Goal: Task Accomplishment & Management: Manage account settings

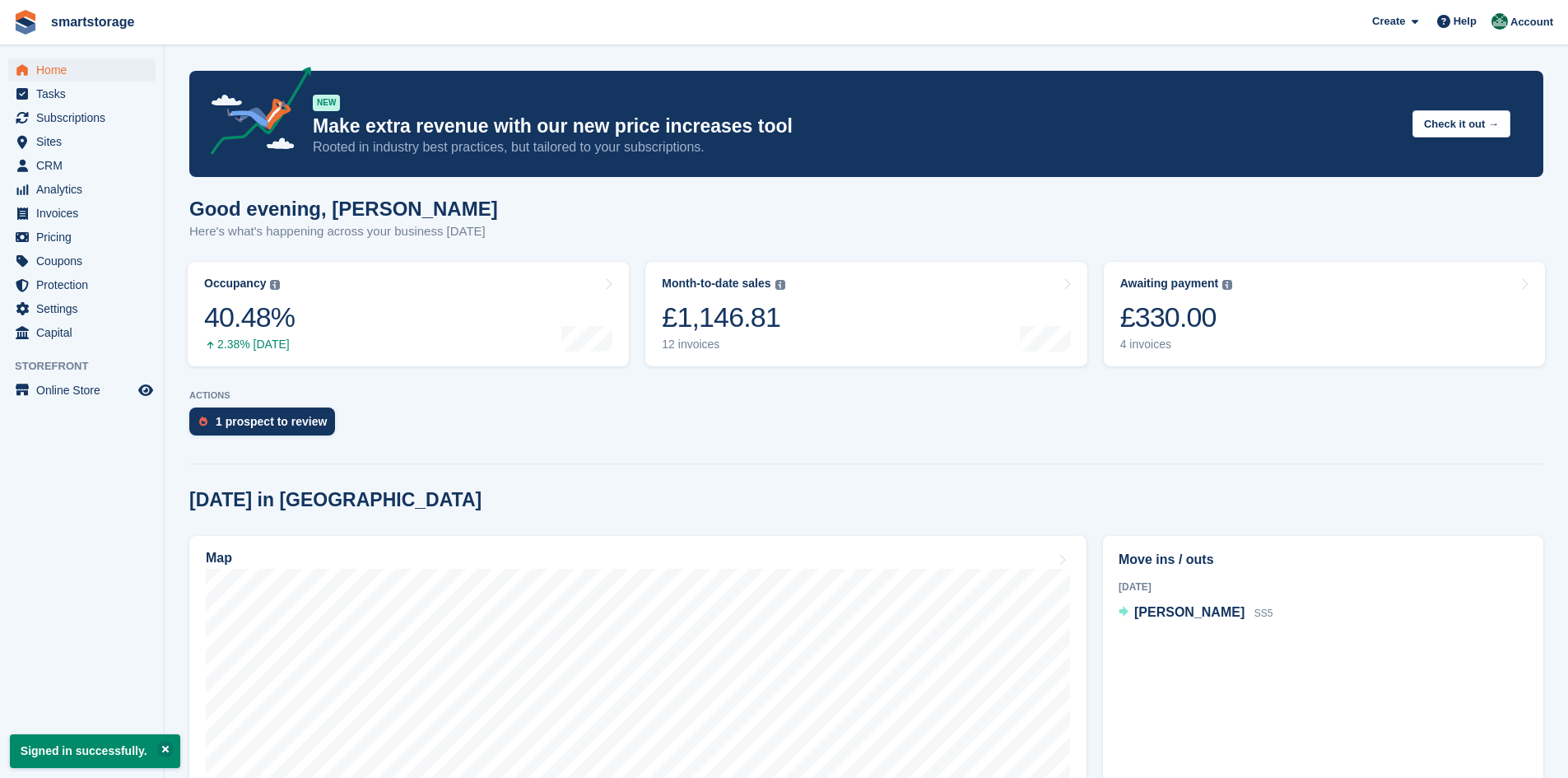
scroll to position [247, 0]
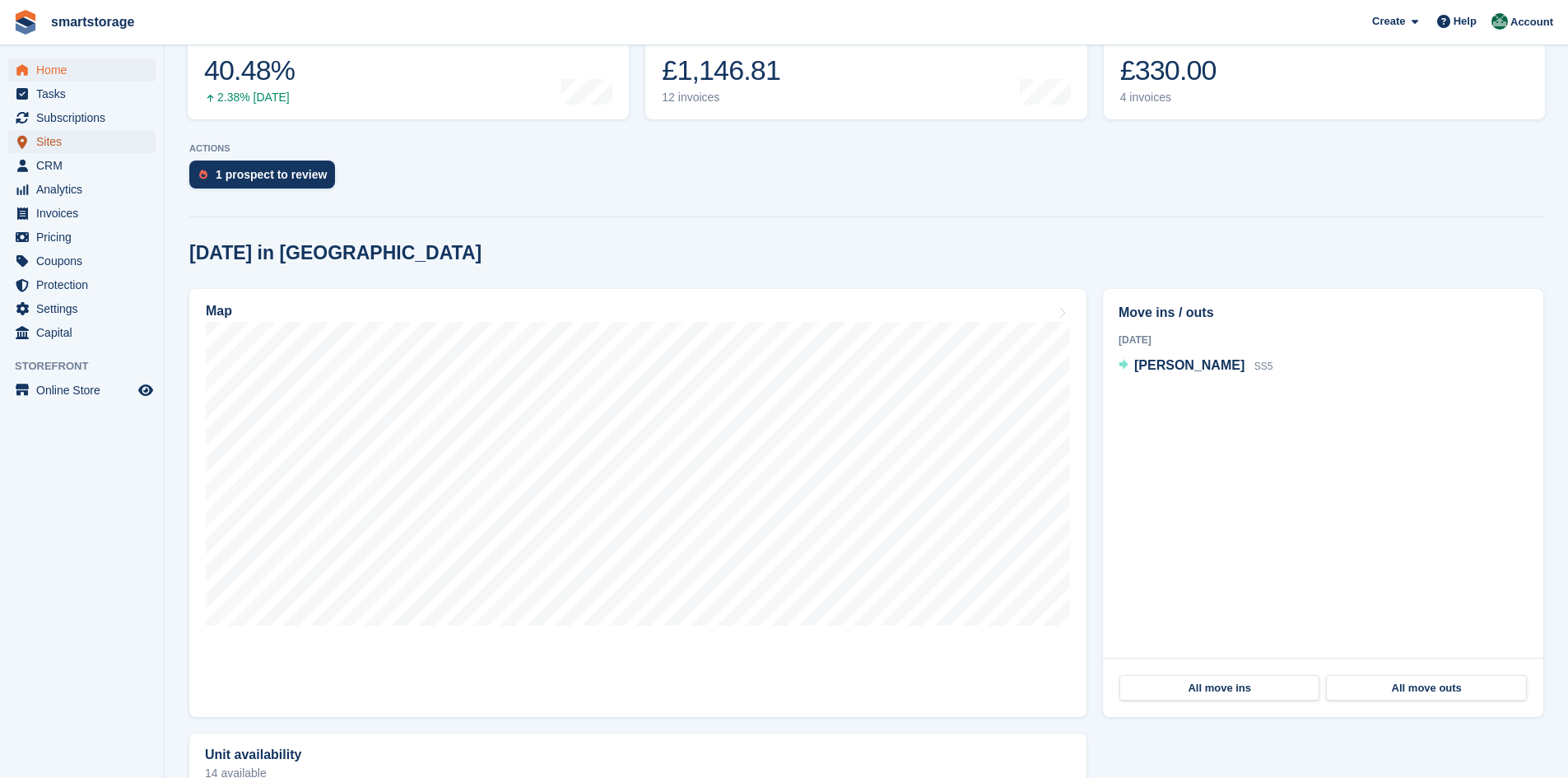
click at [57, 142] on span "Sites" at bounding box center [86, 141] width 99 height 23
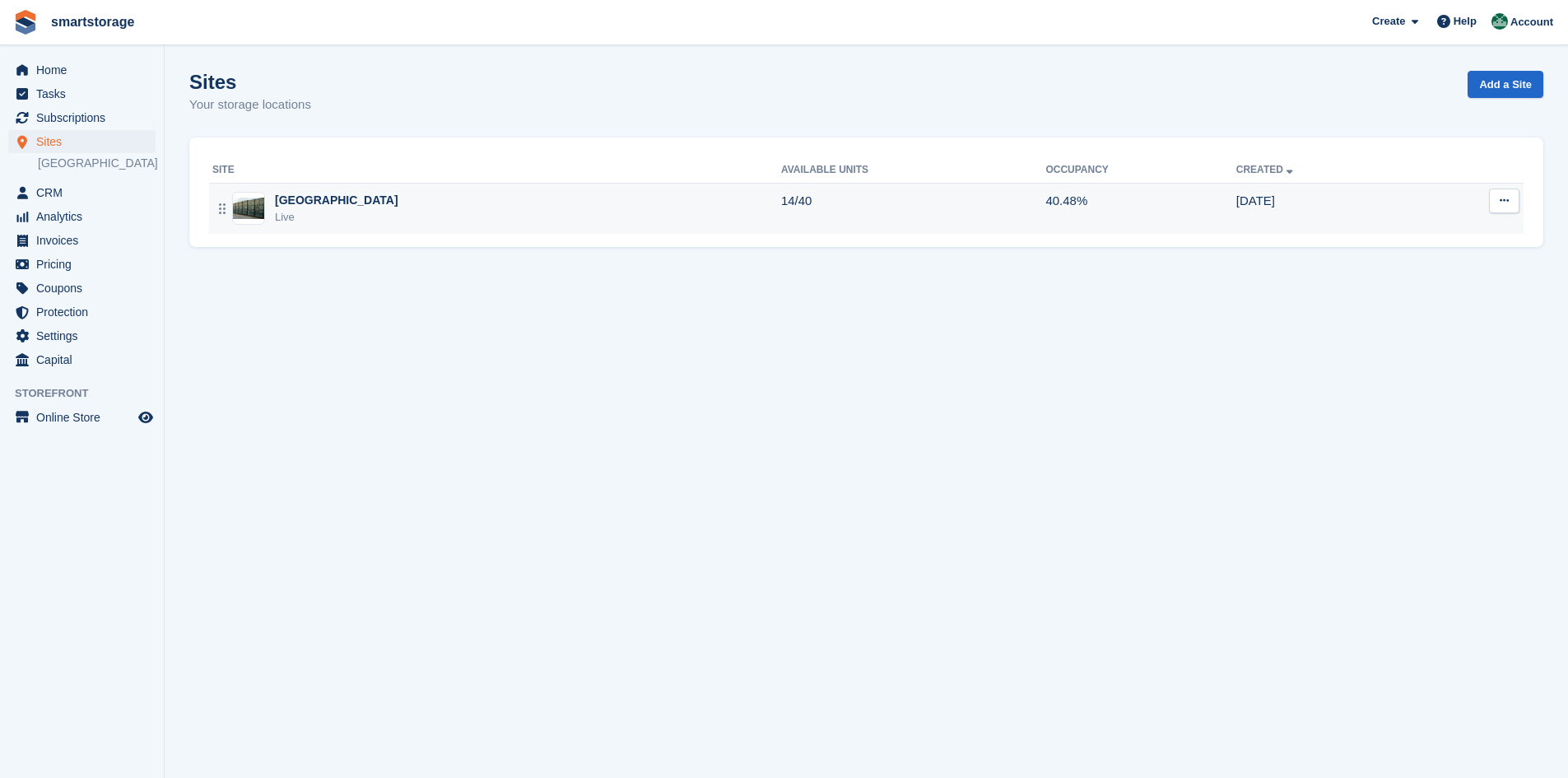
click at [439, 205] on div "Scunthorpe Live" at bounding box center [497, 209] width 569 height 34
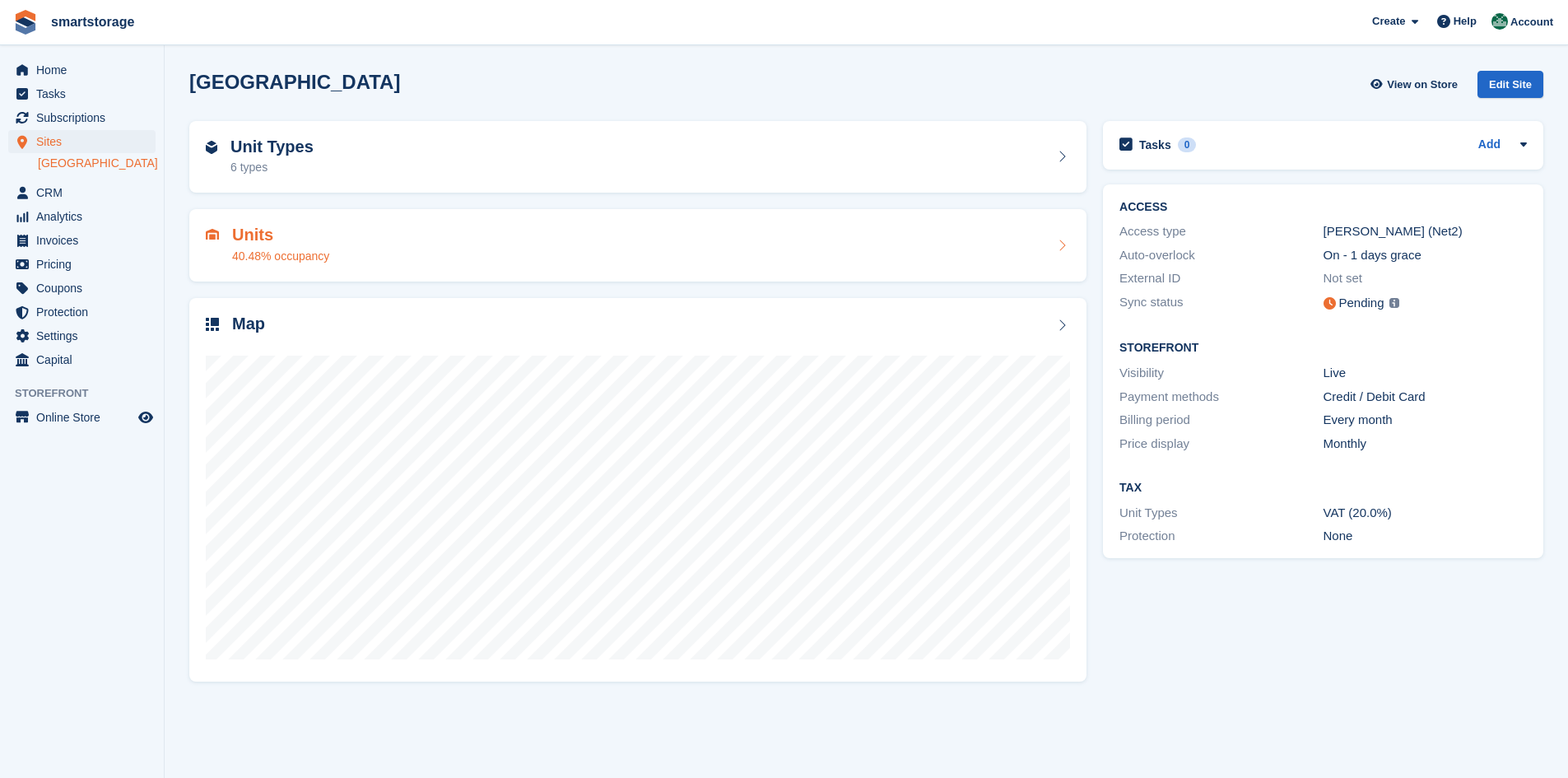
click at [454, 248] on div "Units 40.48% occupancy" at bounding box center [638, 245] width 864 height 39
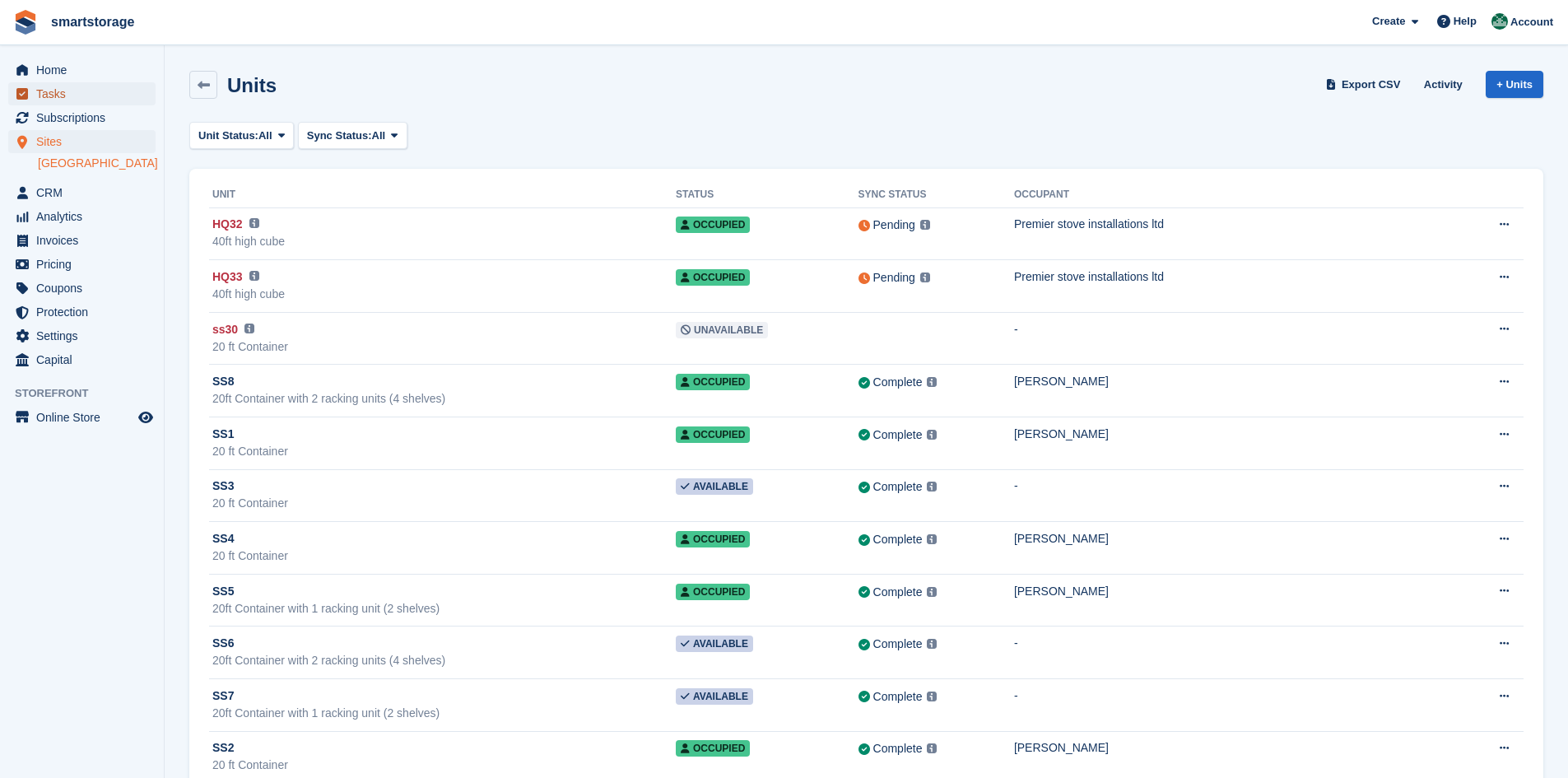
click at [59, 92] on span "Tasks" at bounding box center [86, 94] width 99 height 23
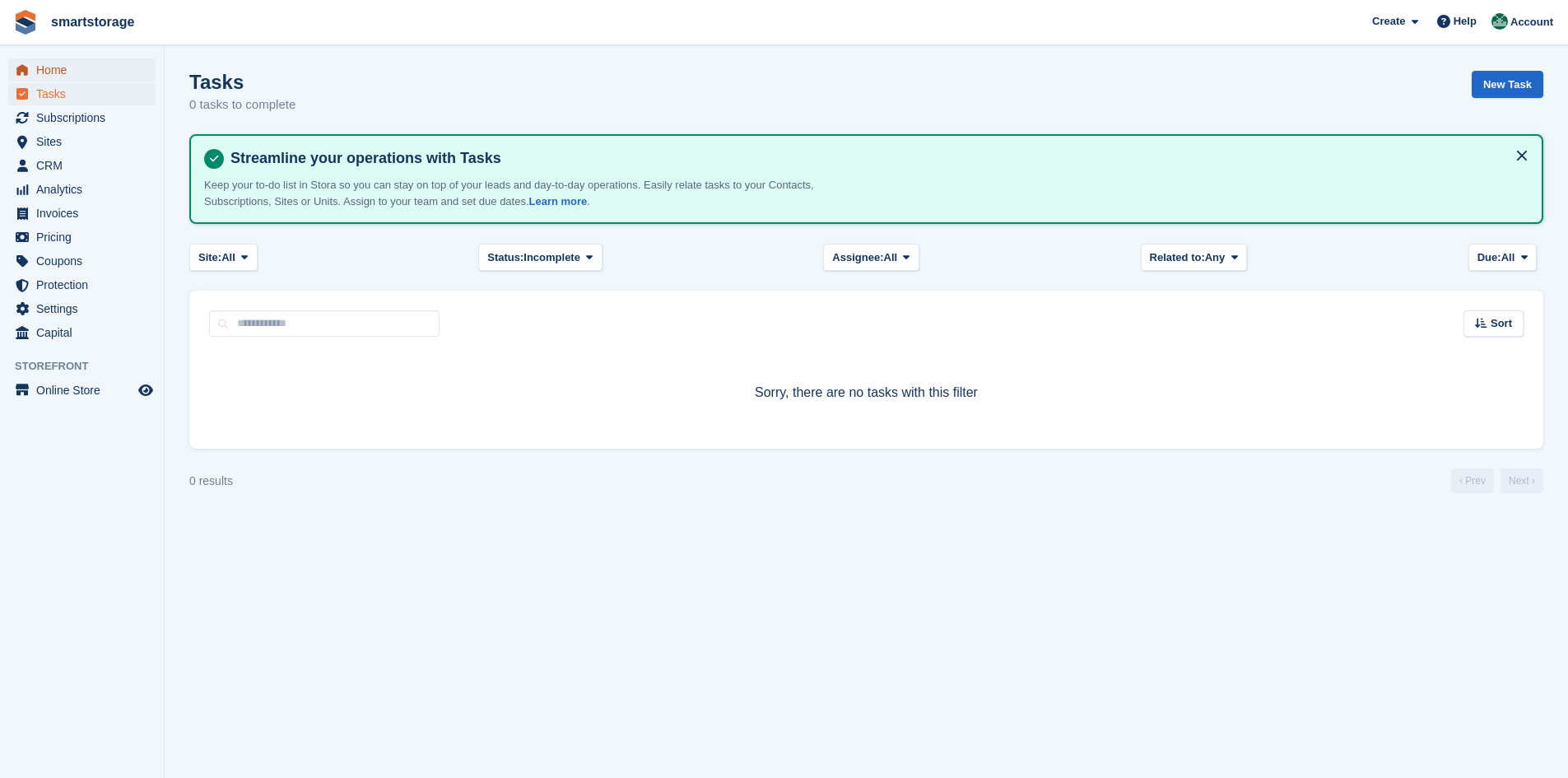
click at [53, 72] on span "Home" at bounding box center [86, 70] width 99 height 23
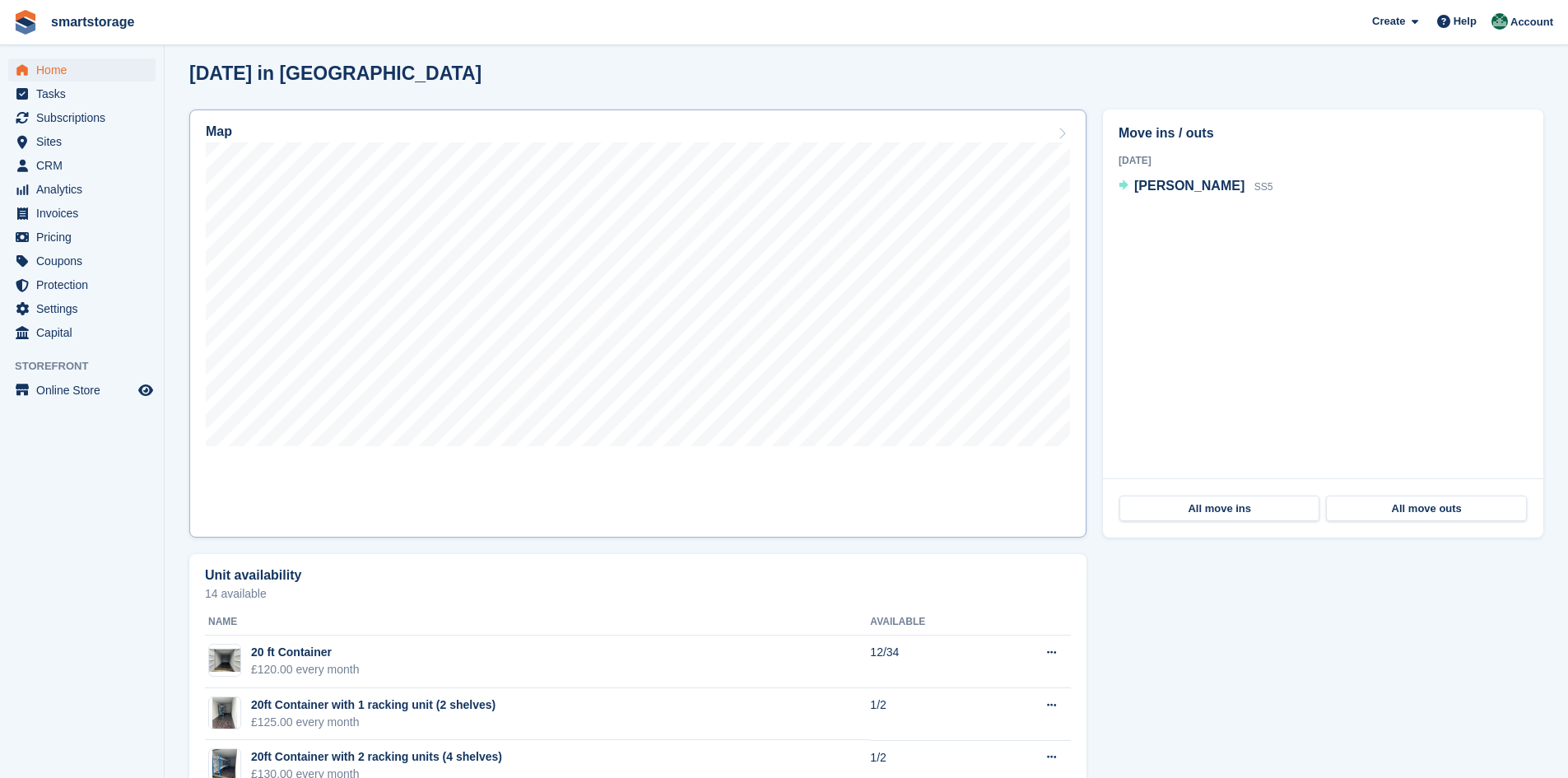
scroll to position [494, 0]
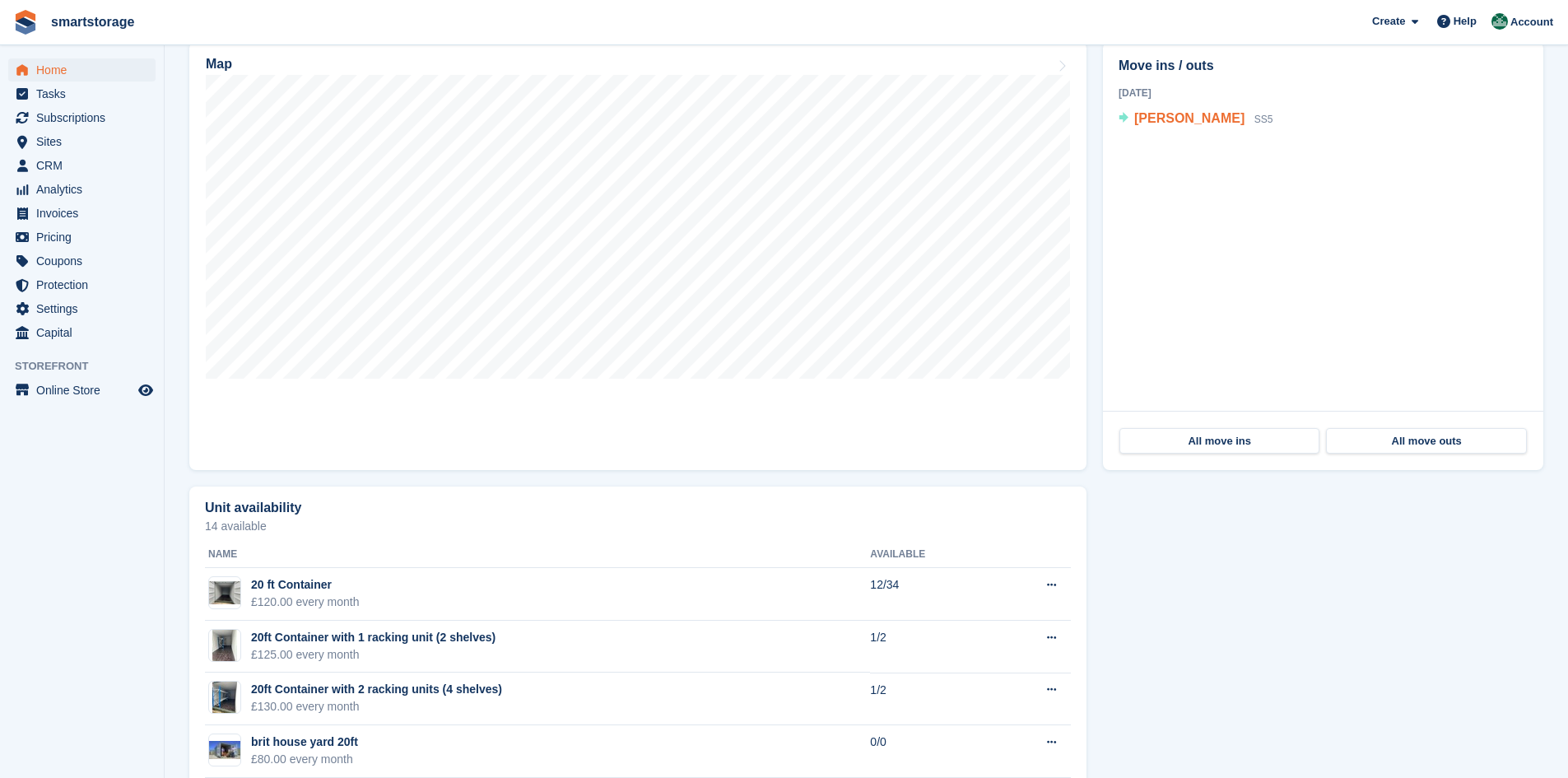
click at [1226, 122] on span "[PERSON_NAME]" at bounding box center [1189, 118] width 110 height 14
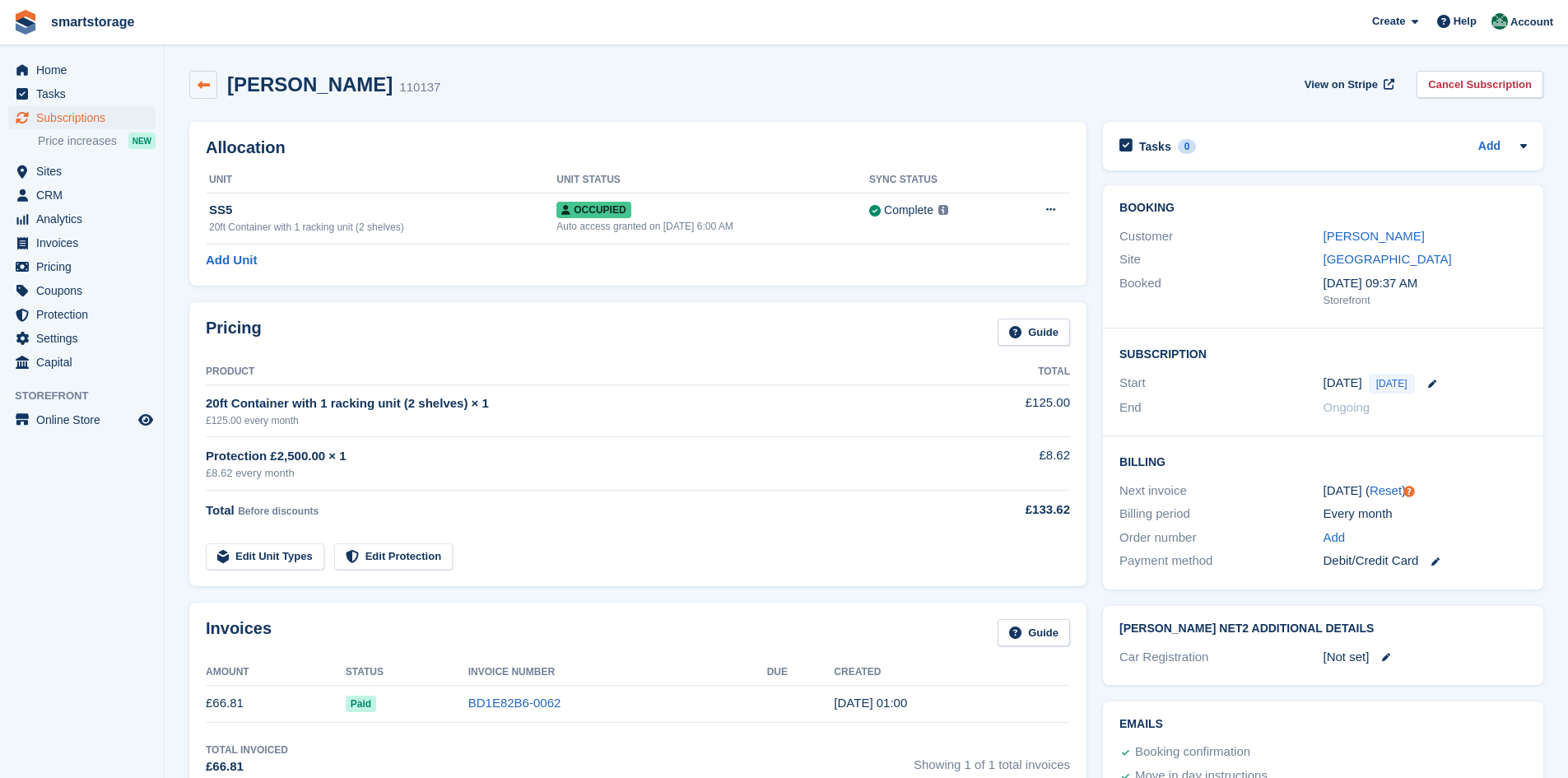
click at [205, 89] on icon at bounding box center [204, 85] width 12 height 12
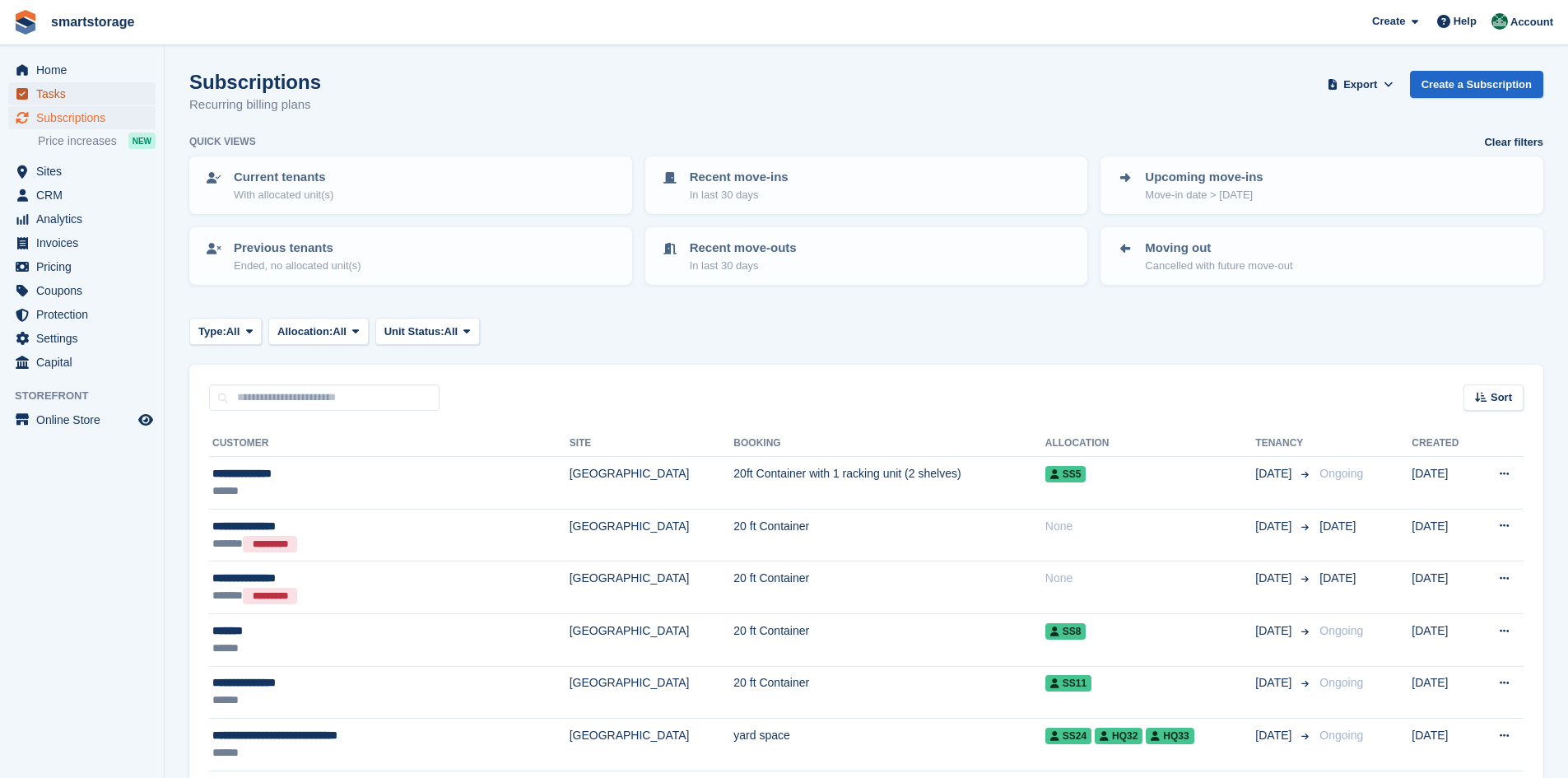
click at [56, 96] on span "Tasks" at bounding box center [86, 94] width 99 height 23
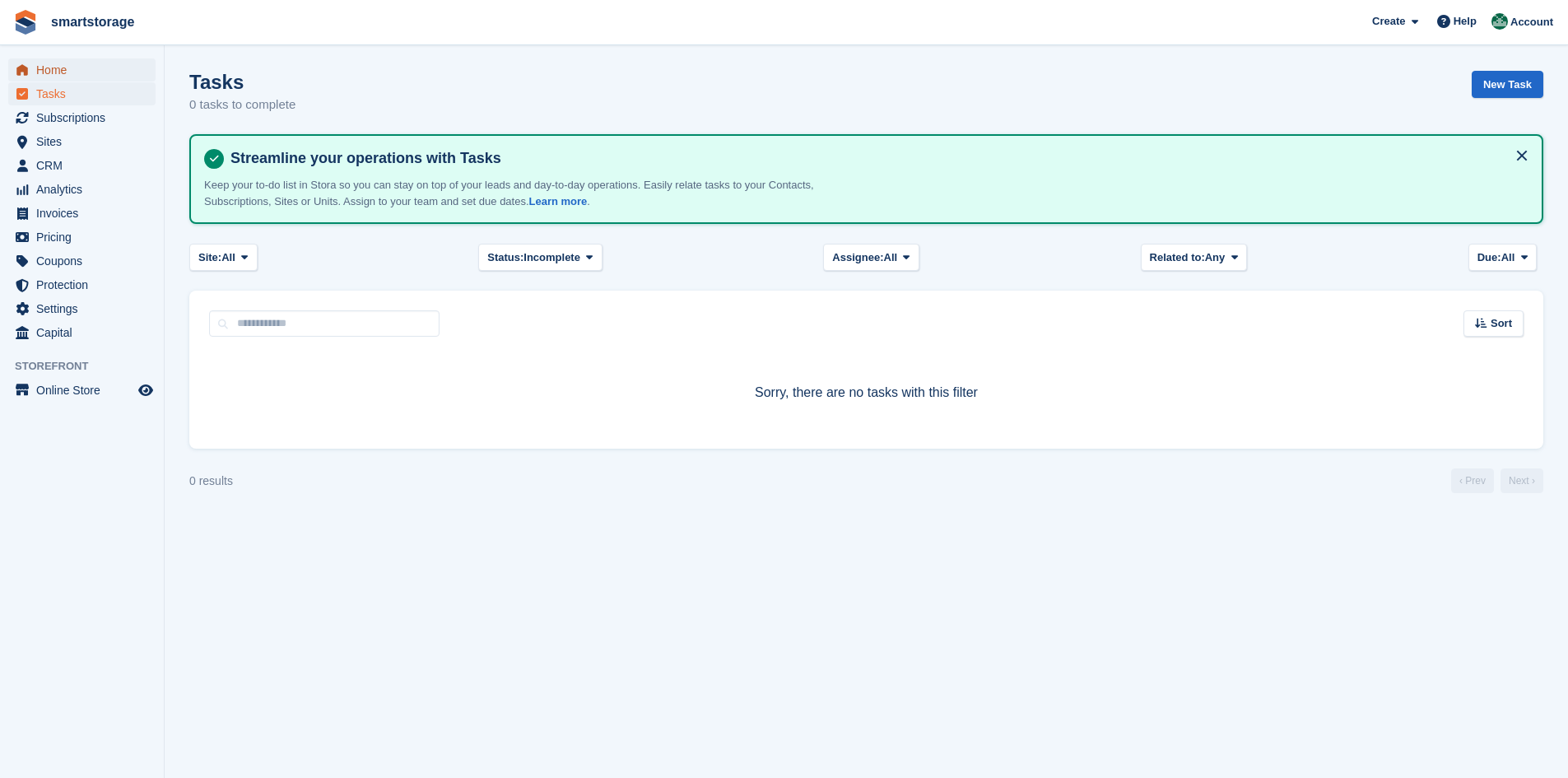
click at [55, 69] on span "Home" at bounding box center [86, 70] width 99 height 23
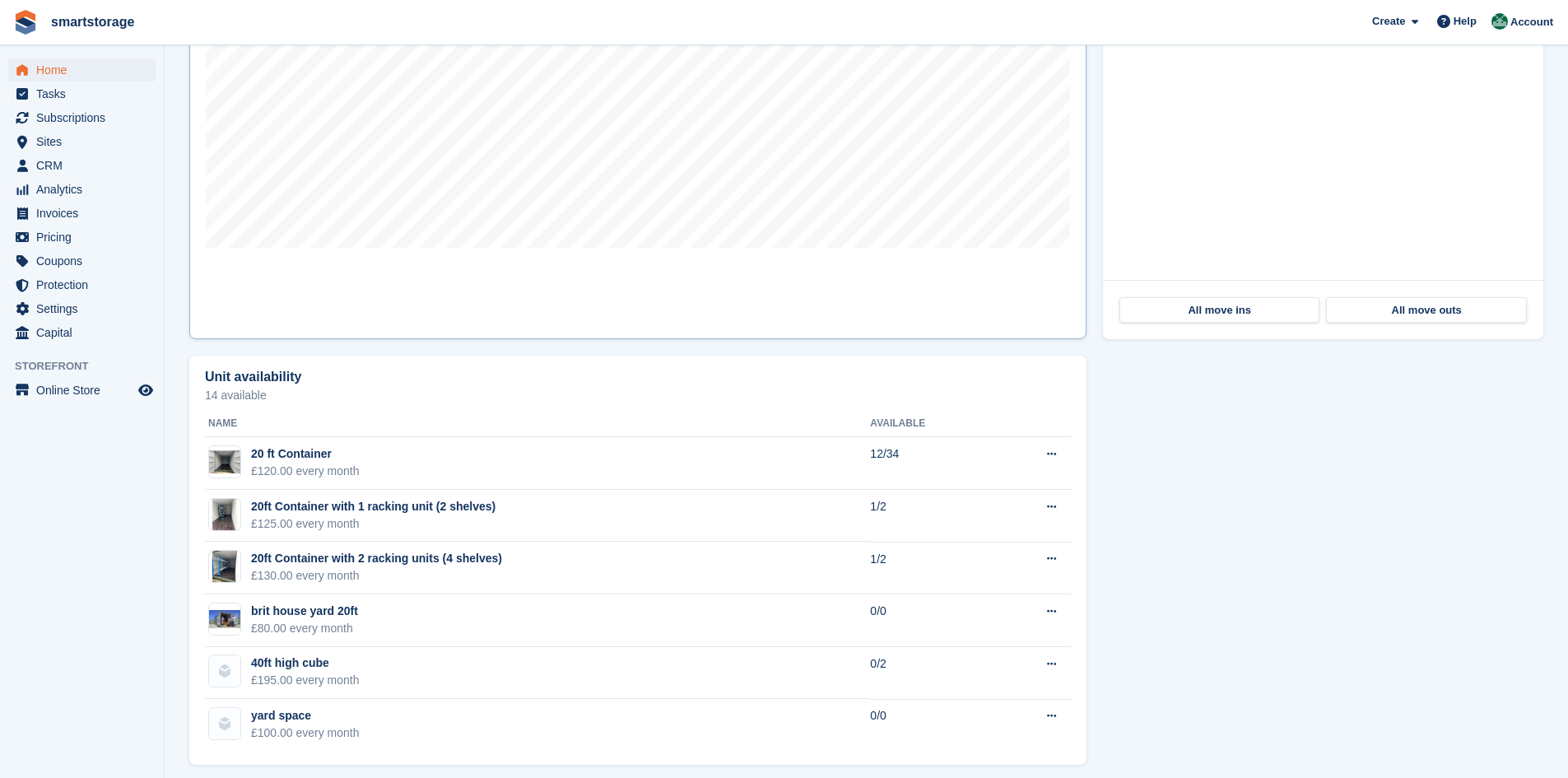
scroll to position [636, 0]
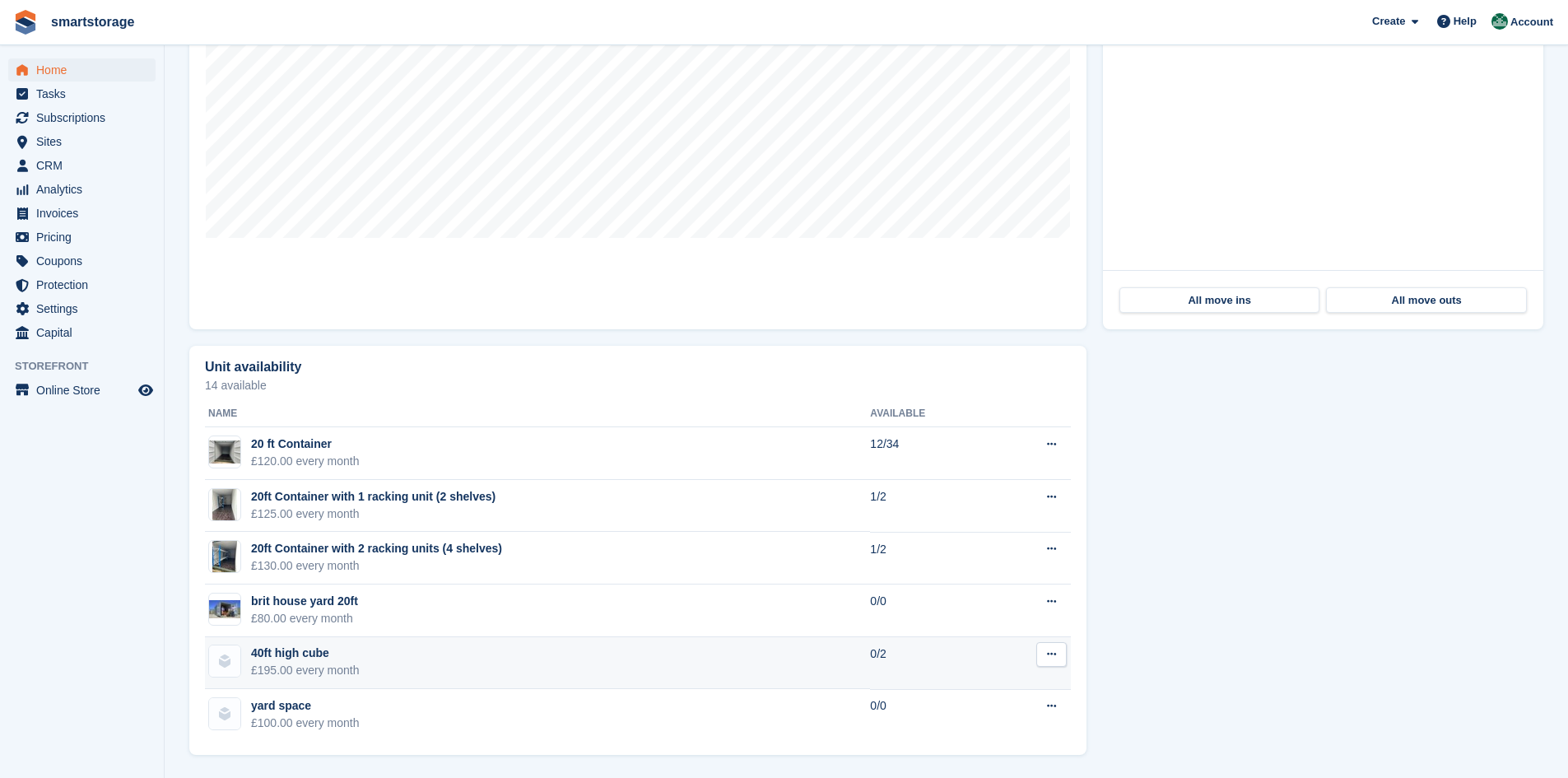
click at [1054, 655] on icon at bounding box center [1051, 654] width 9 height 11
click at [951, 707] on p "View on Store" at bounding box center [988, 707] width 143 height 21
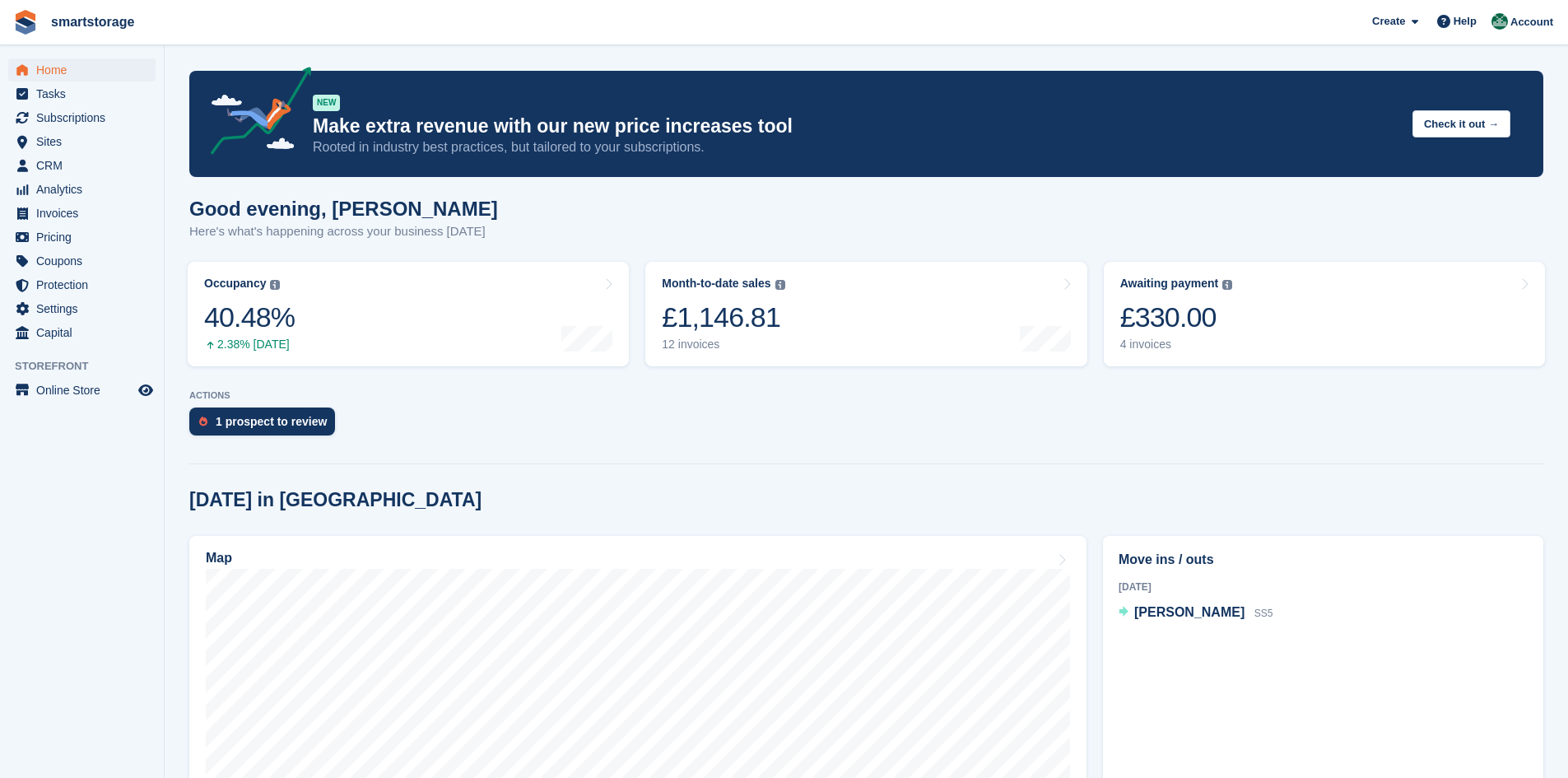
scroll to position [636, 0]
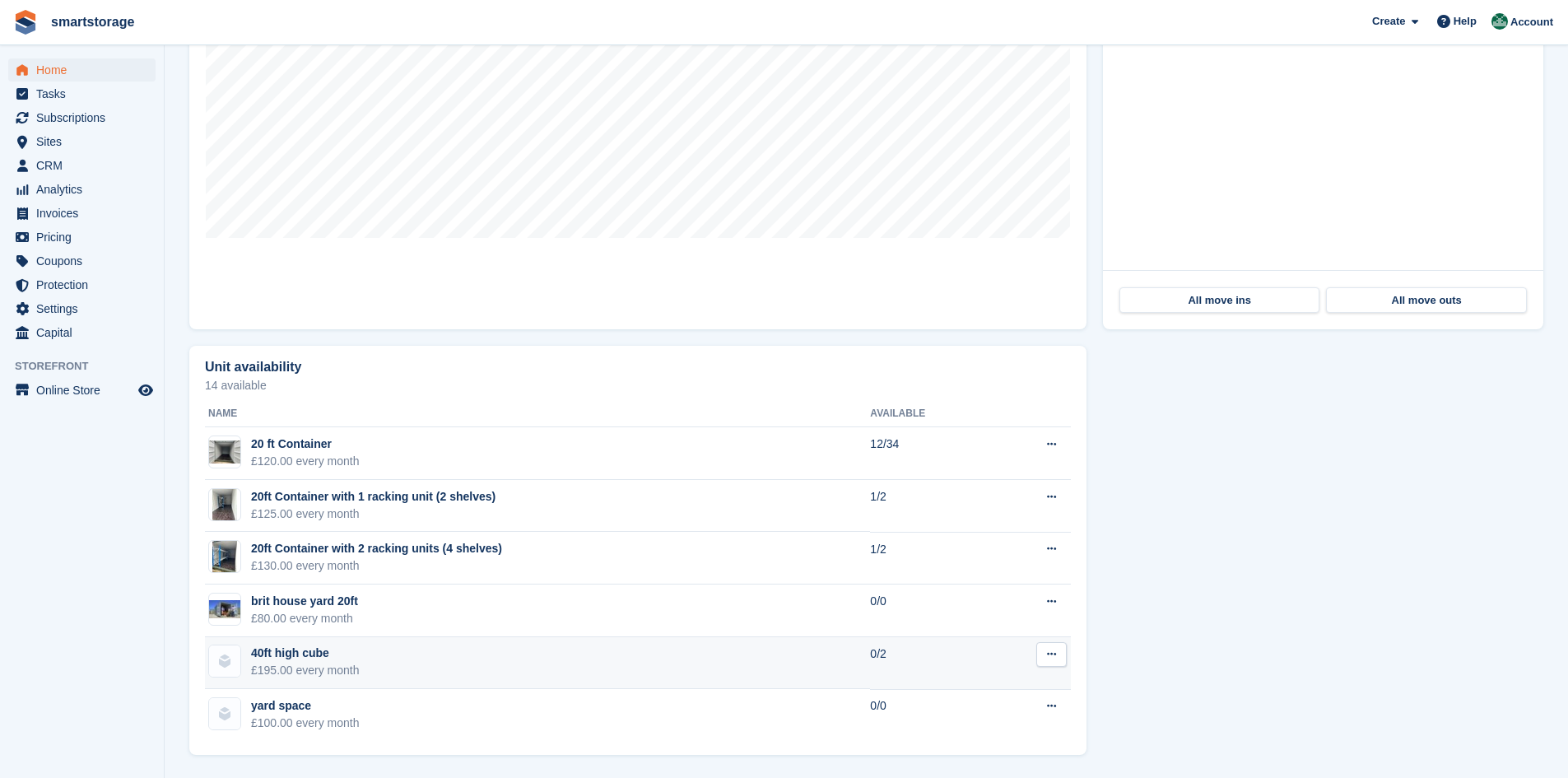
click at [660, 660] on td "40ft high cube £195.00 every month" at bounding box center [537, 664] width 665 height 53
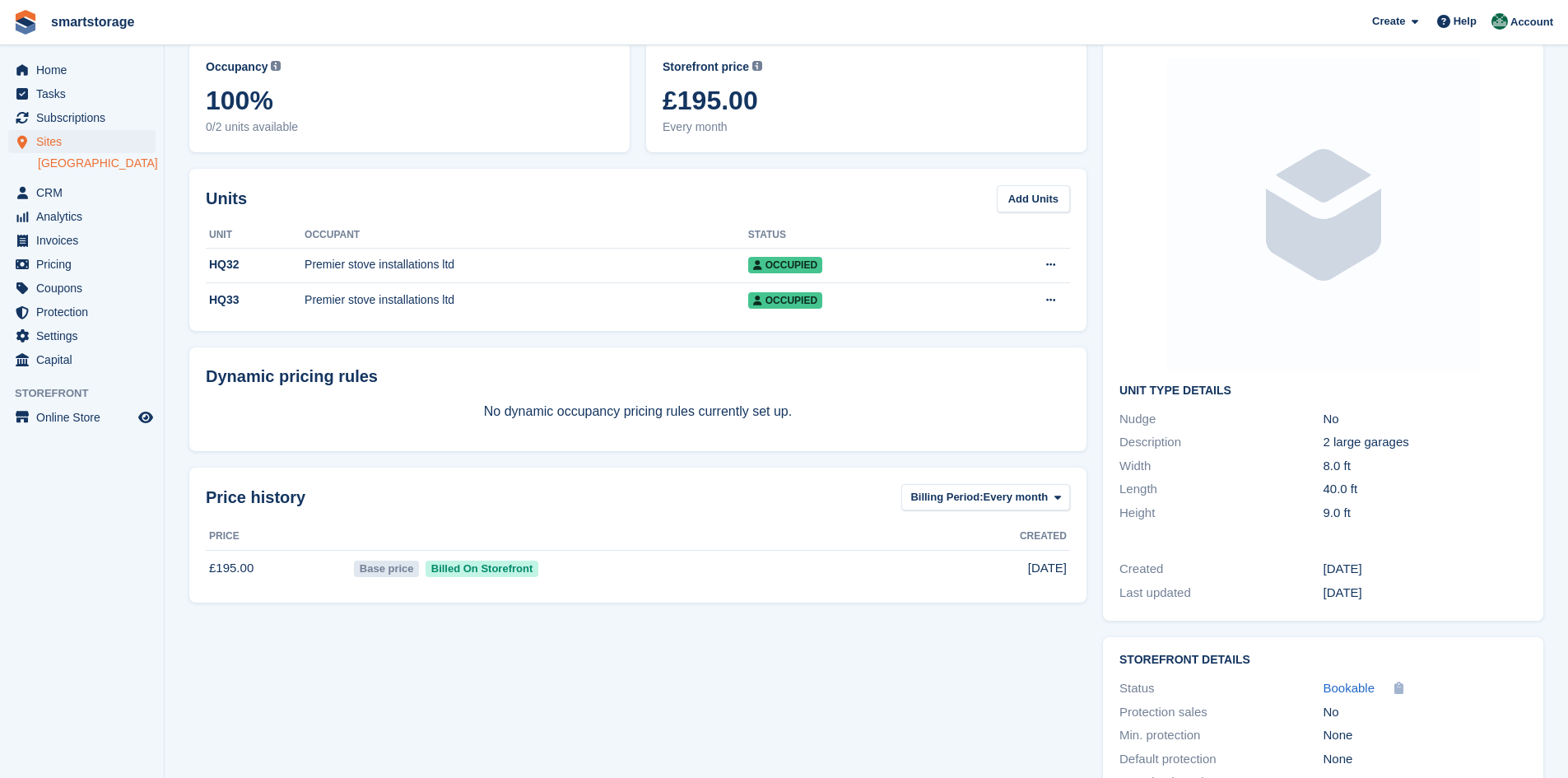
scroll to position [83, 0]
click at [64, 68] on span "Home" at bounding box center [86, 70] width 99 height 23
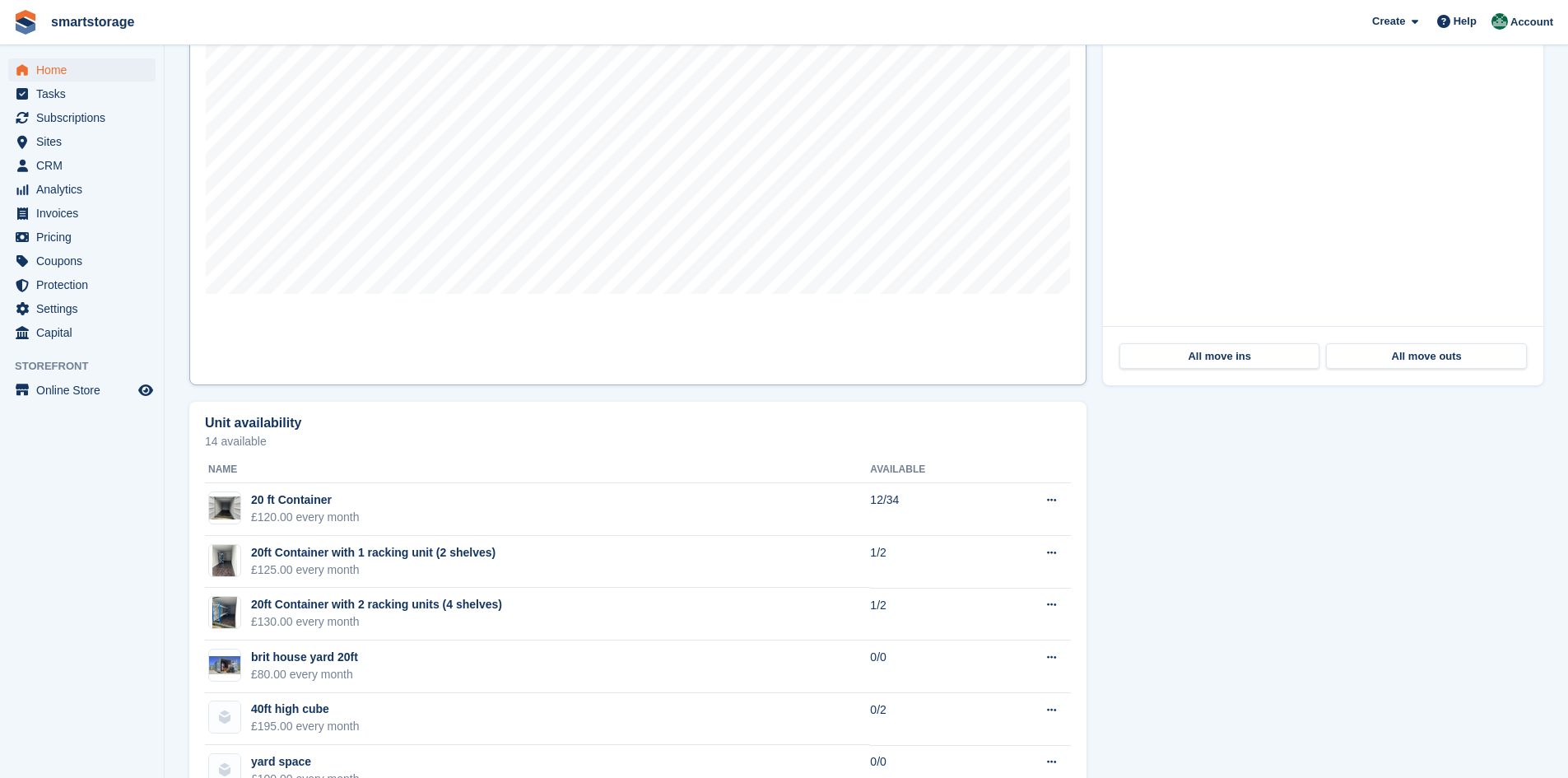
scroll to position [636, 0]
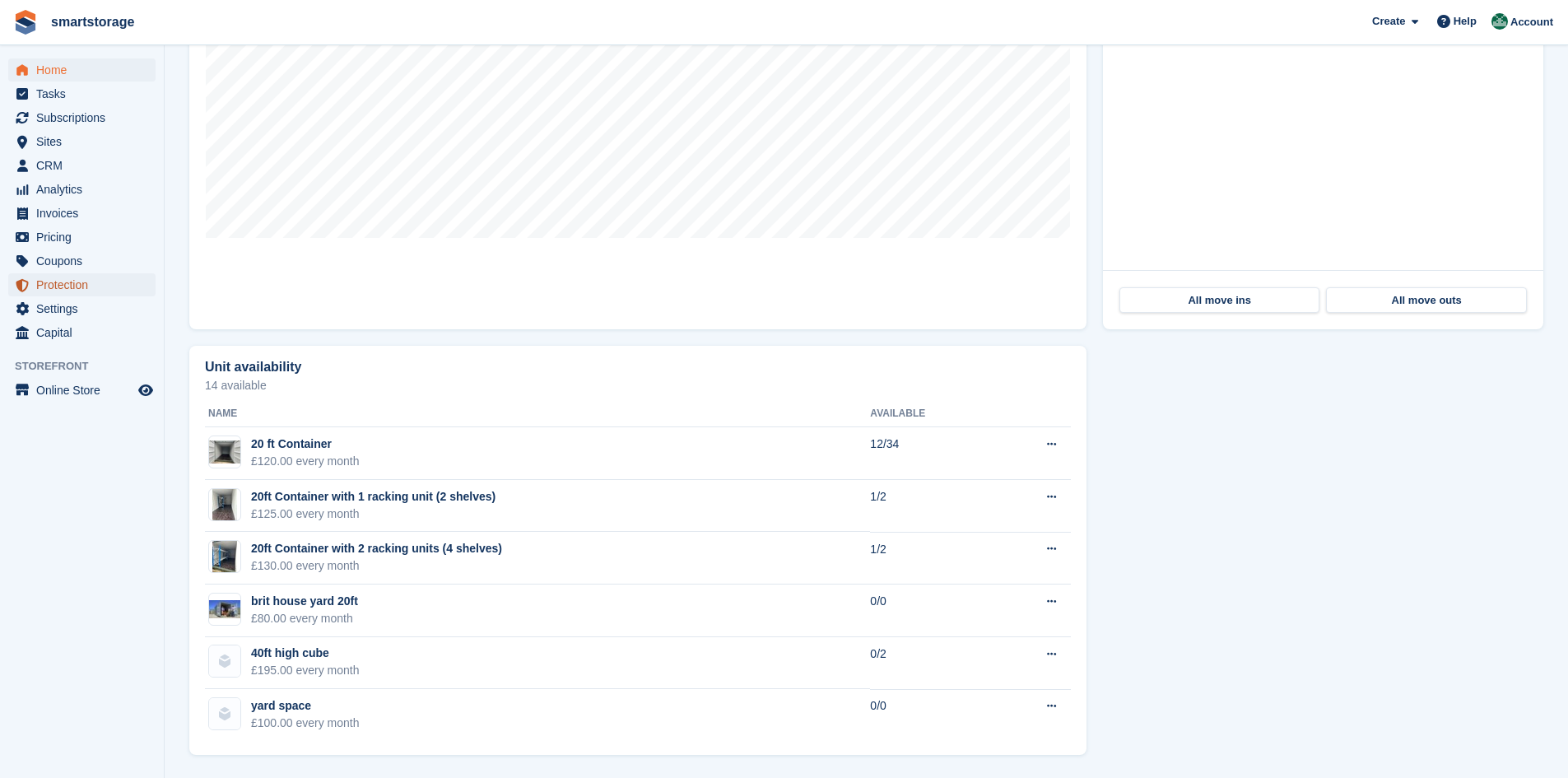
click at [56, 282] on span "Protection" at bounding box center [86, 285] width 99 height 23
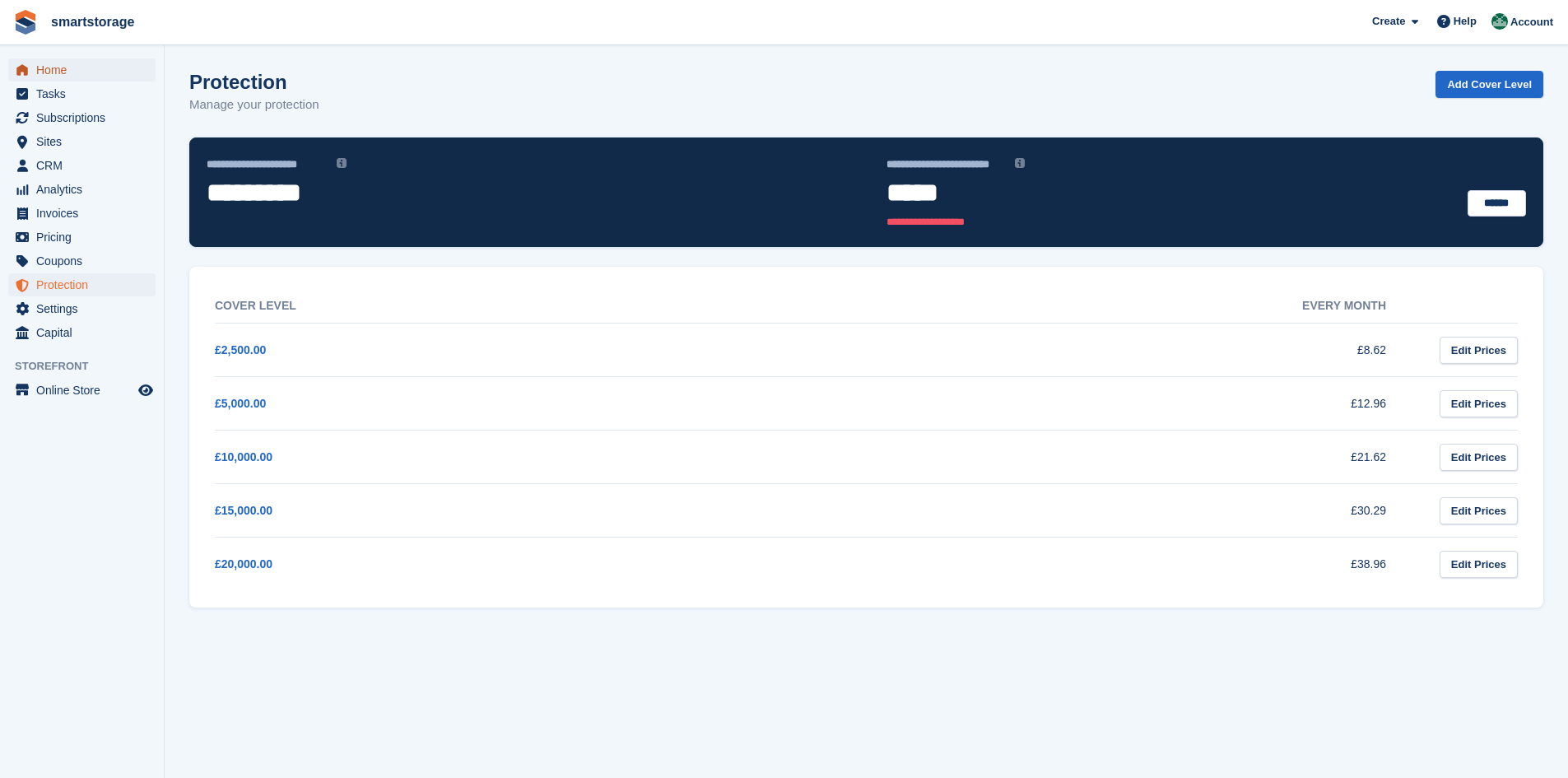
click at [57, 75] on span "Home" at bounding box center [86, 70] width 99 height 23
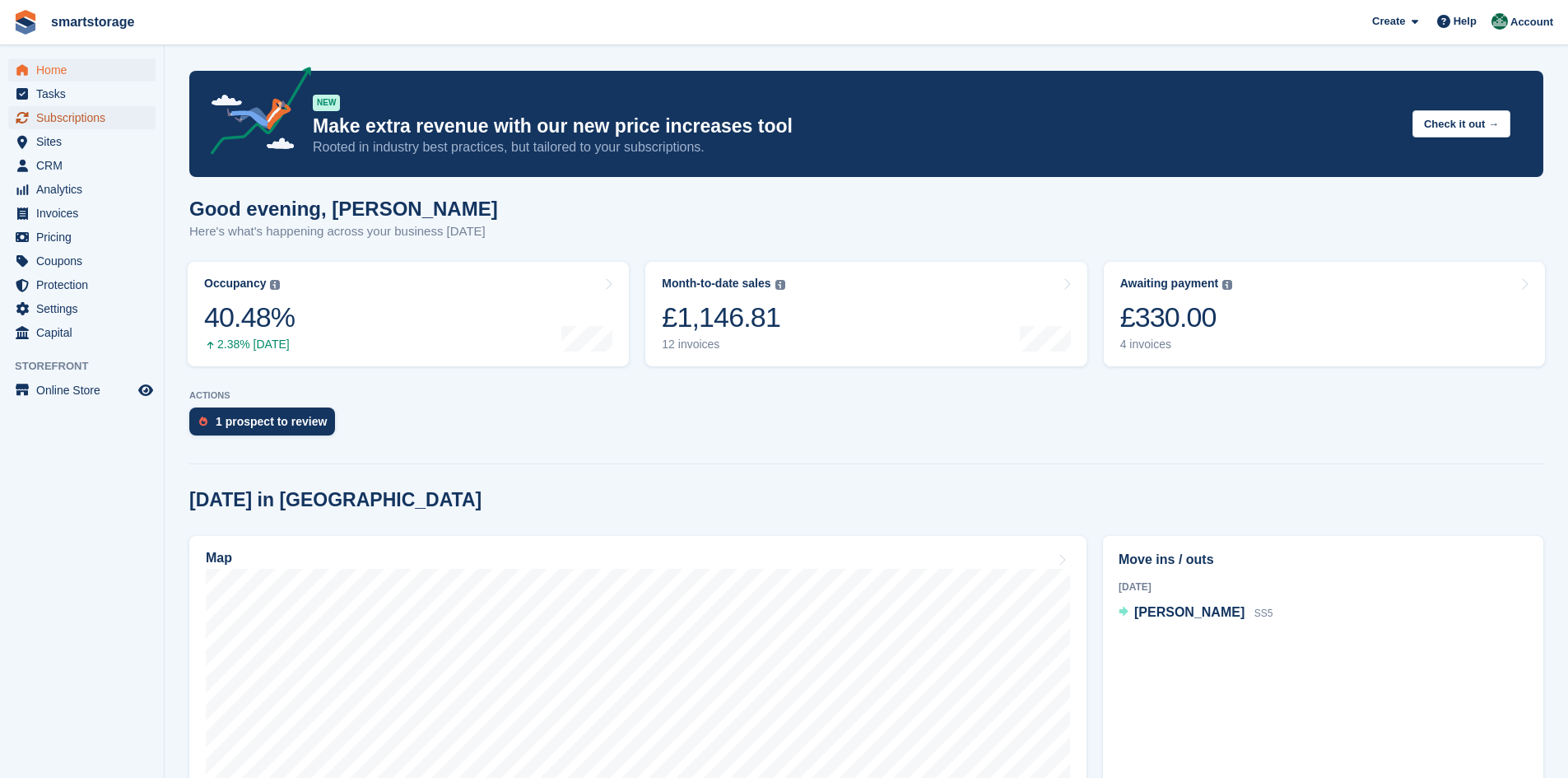
click at [60, 117] on span "Subscriptions" at bounding box center [86, 118] width 99 height 23
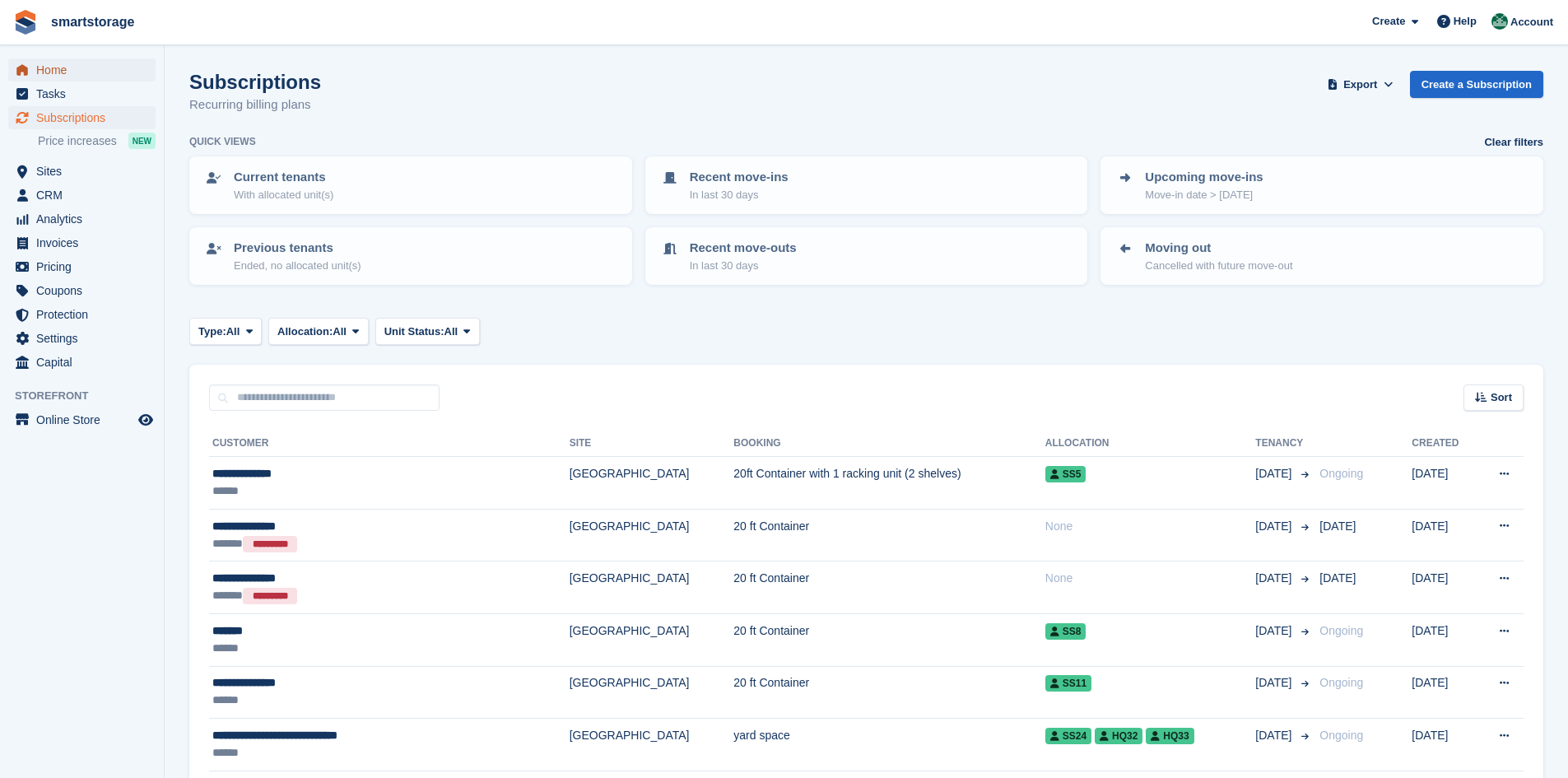
click at [49, 70] on span "Home" at bounding box center [86, 70] width 99 height 23
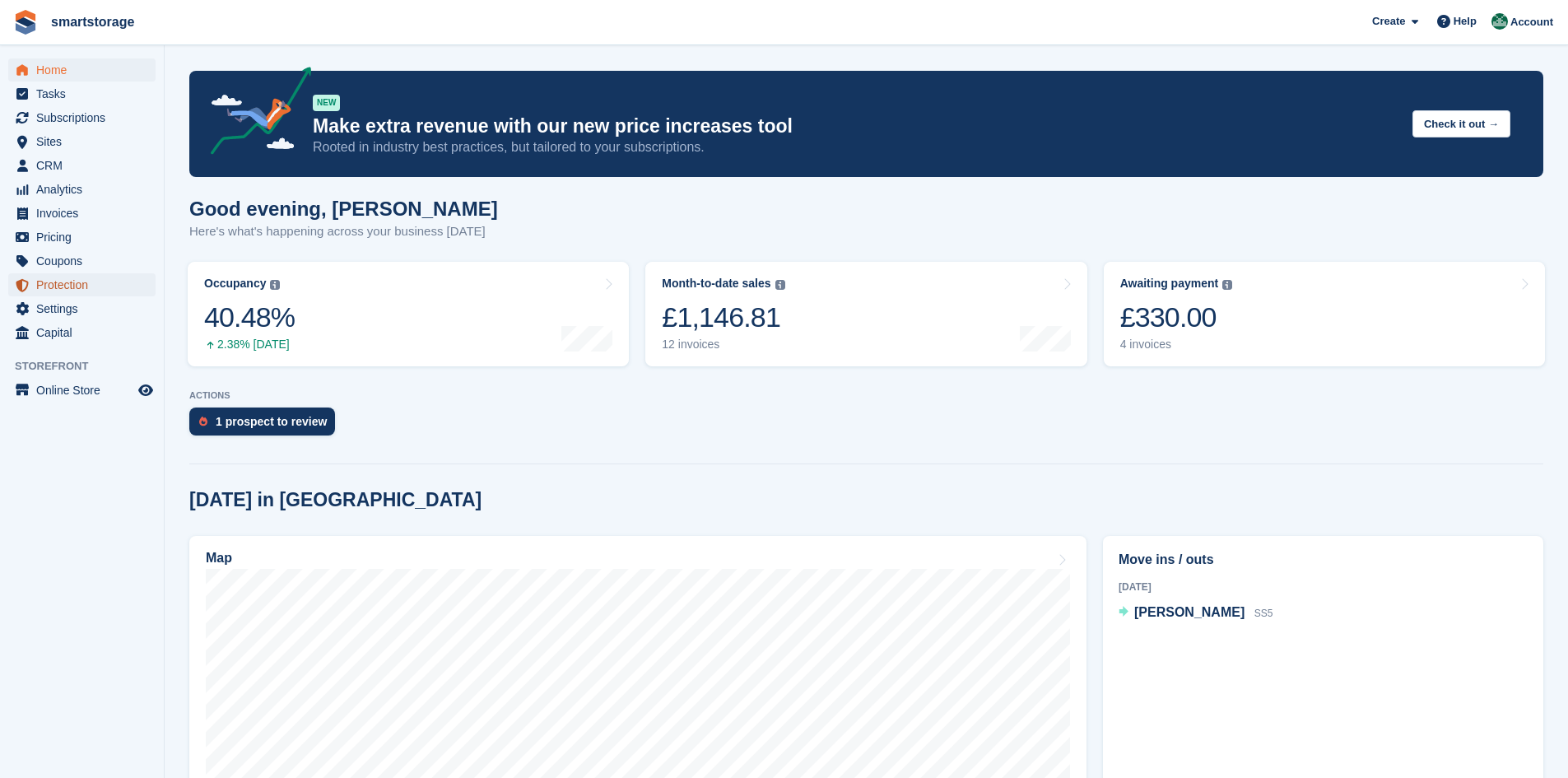
click at [72, 284] on span "Protection" at bounding box center [86, 285] width 99 height 23
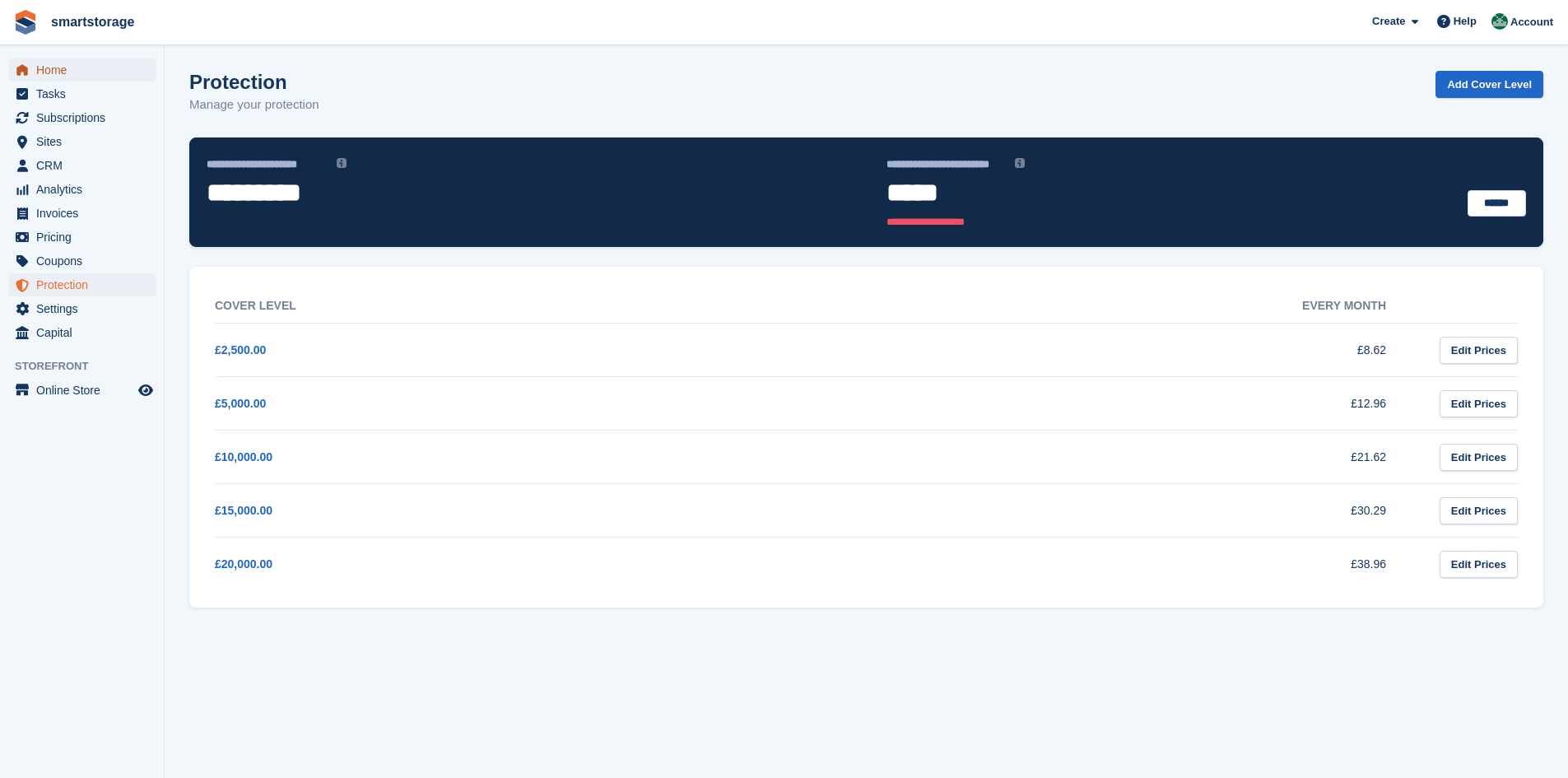
click at [49, 69] on span "Home" at bounding box center [86, 70] width 99 height 23
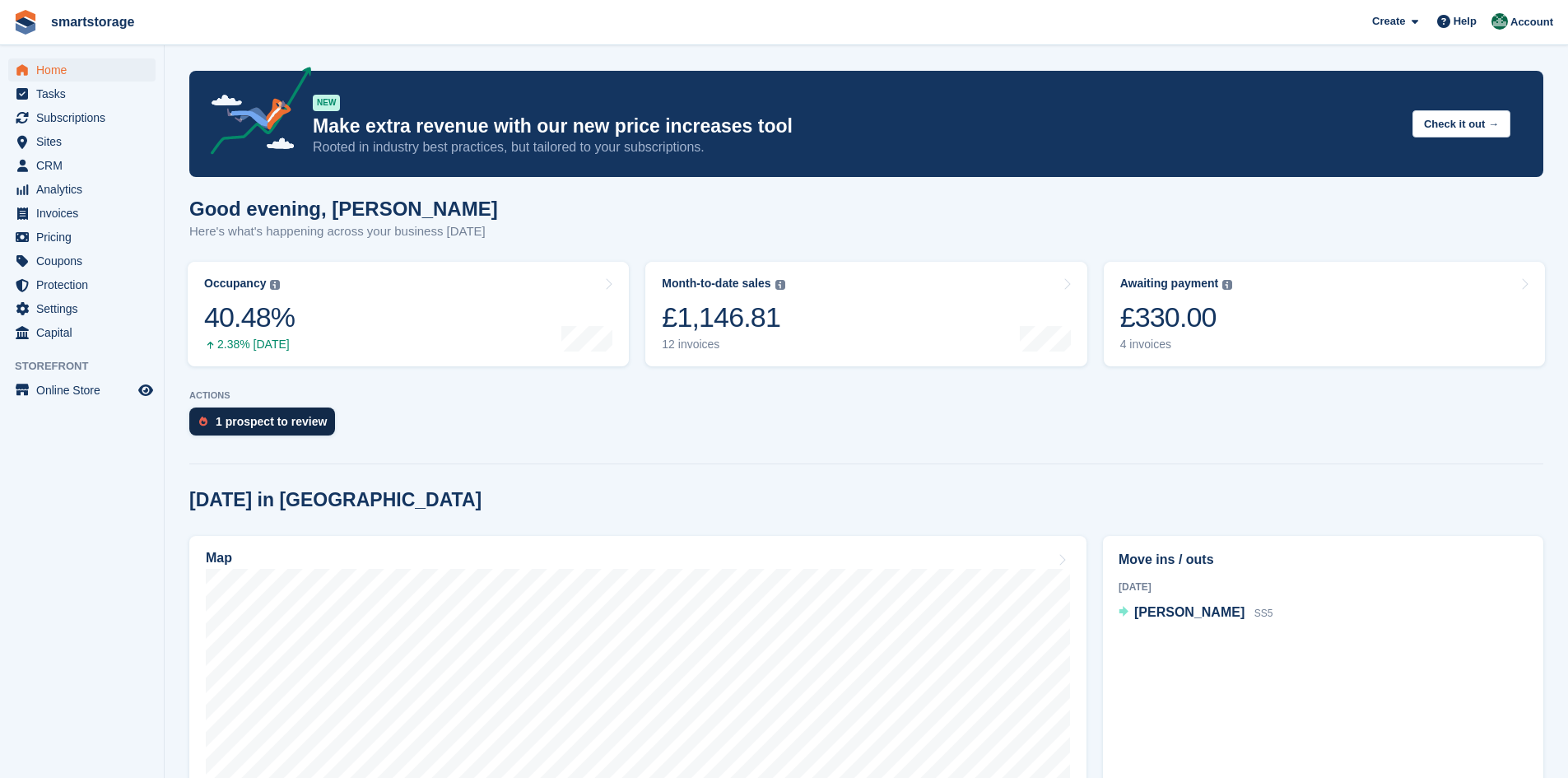
click at [302, 421] on div "1 prospect to review" at bounding box center [271, 421] width 111 height 13
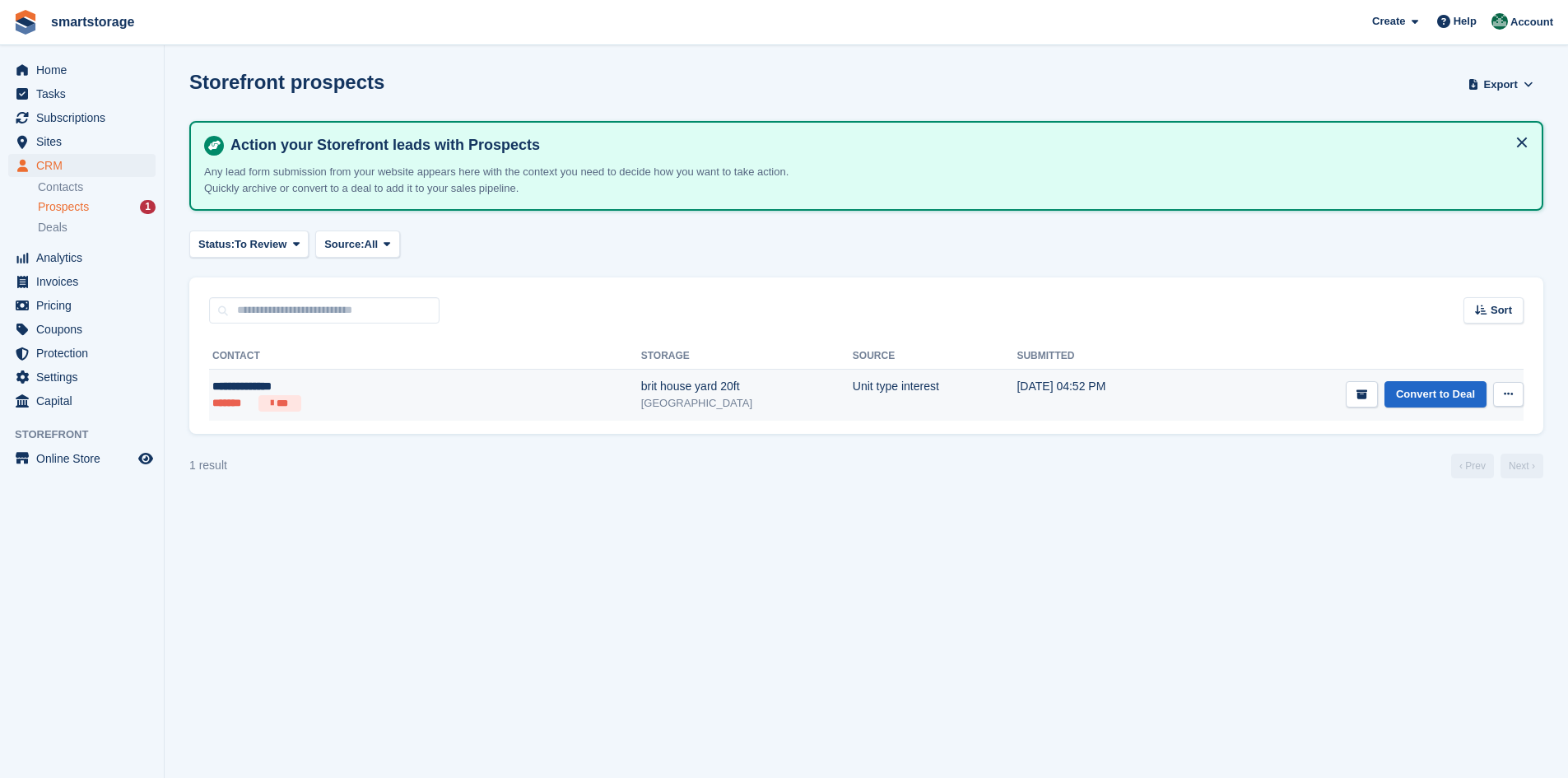
click at [1504, 389] on icon at bounding box center [1508, 394] width 9 height 11
click at [233, 402] on li "*******" at bounding box center [232, 403] width 39 height 16
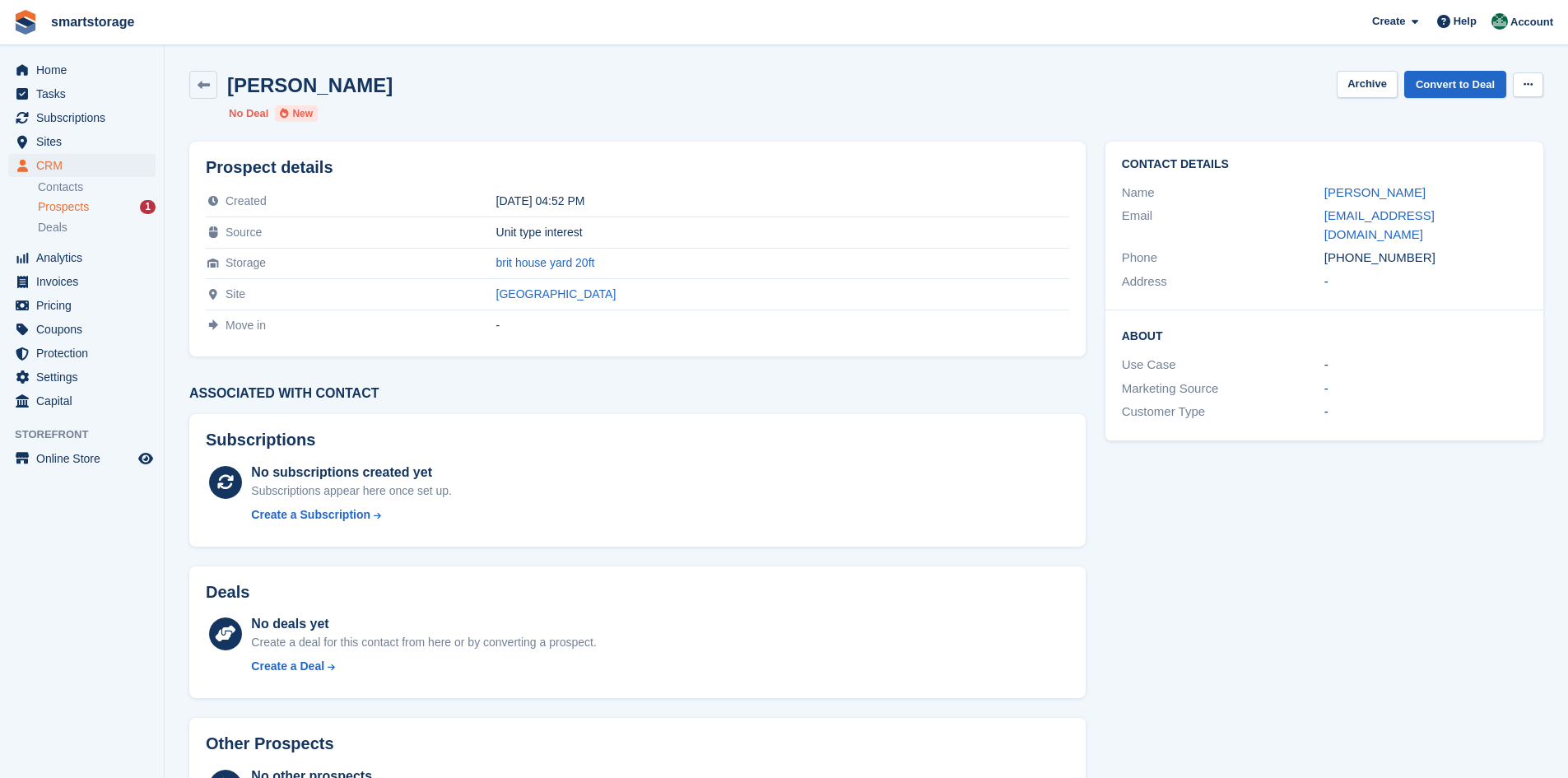
click at [1525, 84] on icon at bounding box center [1528, 84] width 9 height 11
click at [1004, 55] on section "[PERSON_NAME] Archive Convert to Deal Delete prospect No Deal New Prospect deta…" at bounding box center [866, 437] width 1404 height 875
click at [56, 70] on span "Home" at bounding box center [86, 70] width 99 height 23
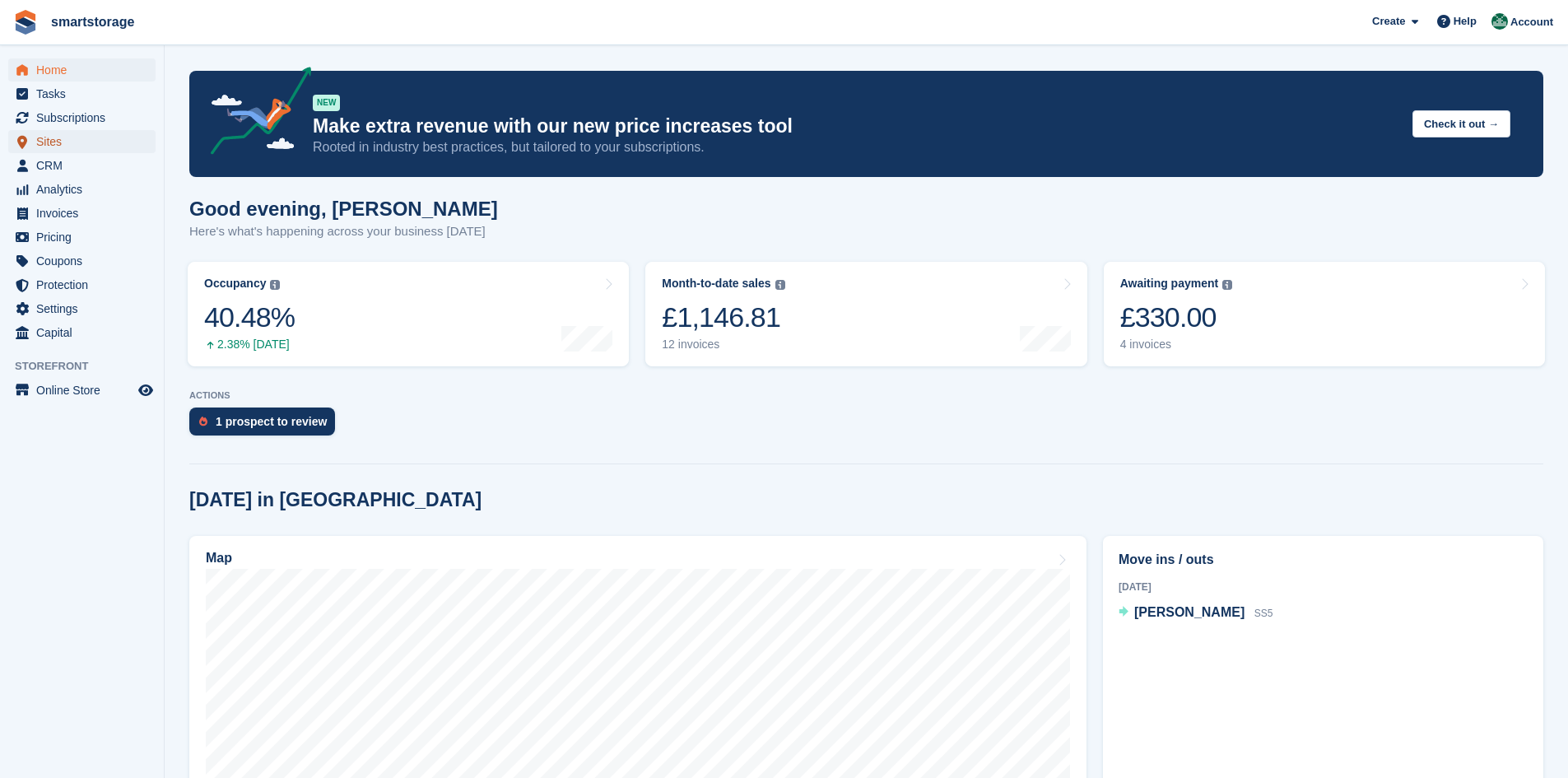
click at [53, 141] on span "Sites" at bounding box center [86, 141] width 99 height 23
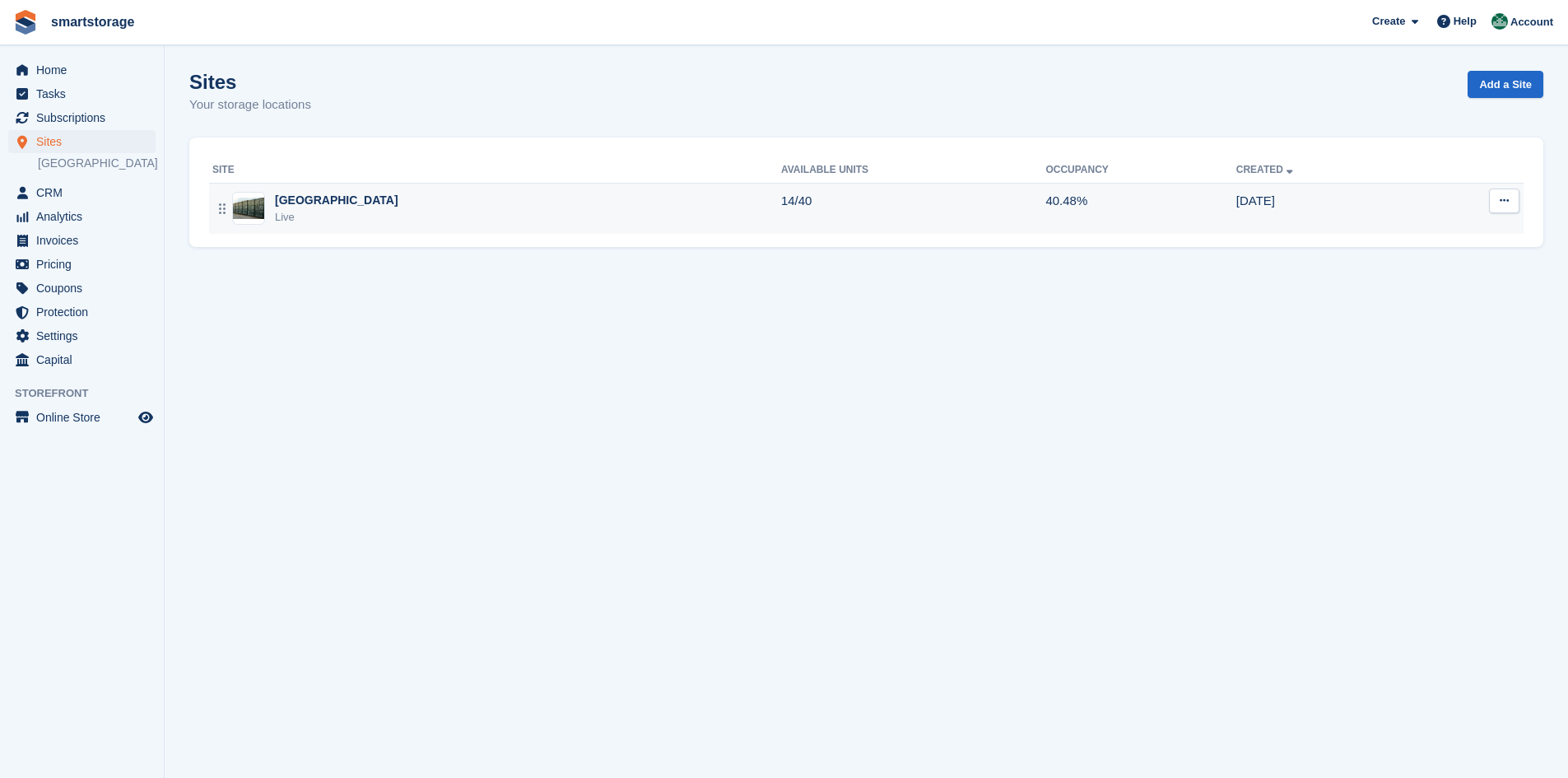
click at [469, 221] on div "Scunthorpe Live" at bounding box center [497, 209] width 569 height 34
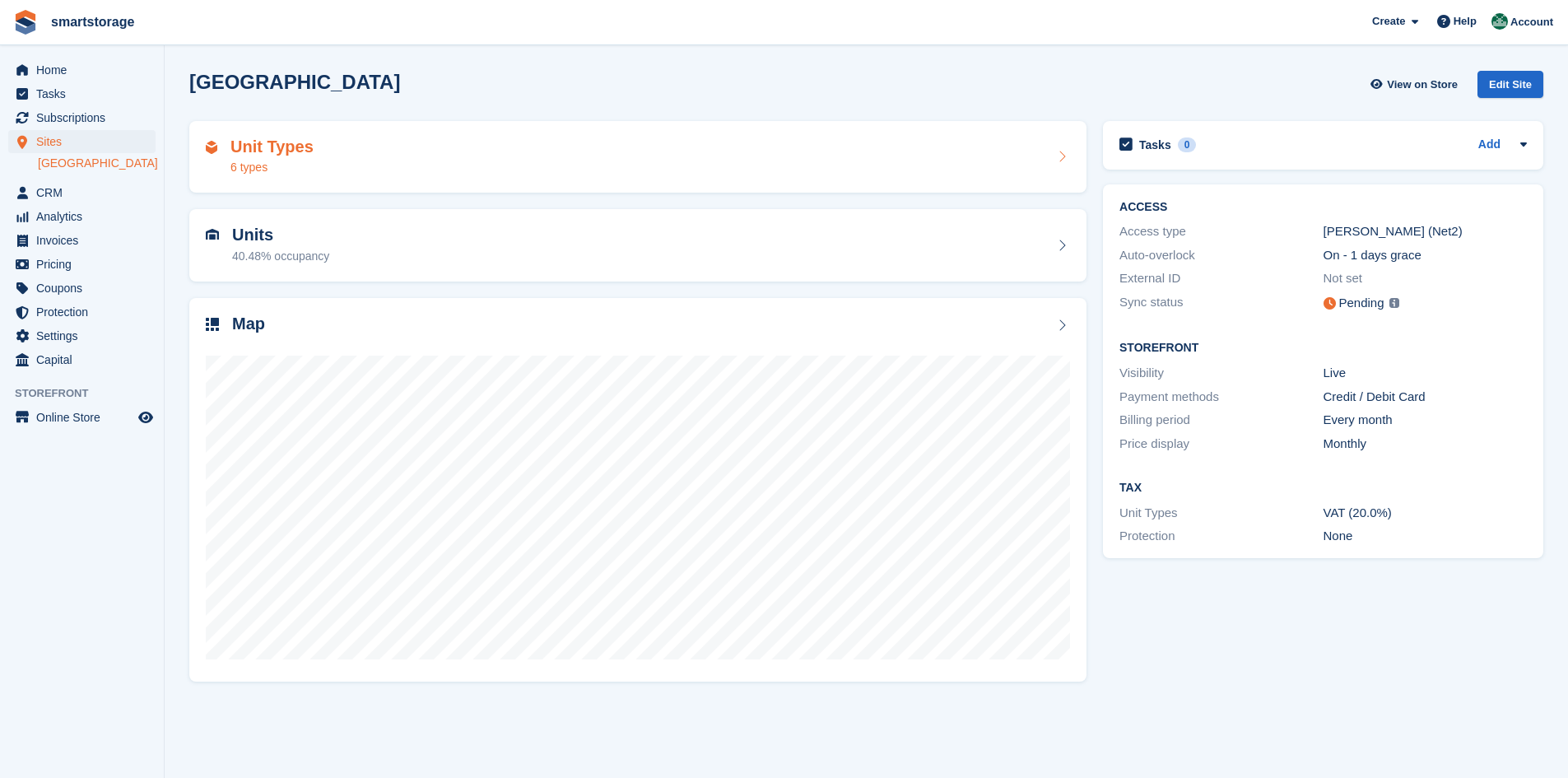
click at [399, 174] on div "Unit Types 6 types" at bounding box center [638, 157] width 864 height 39
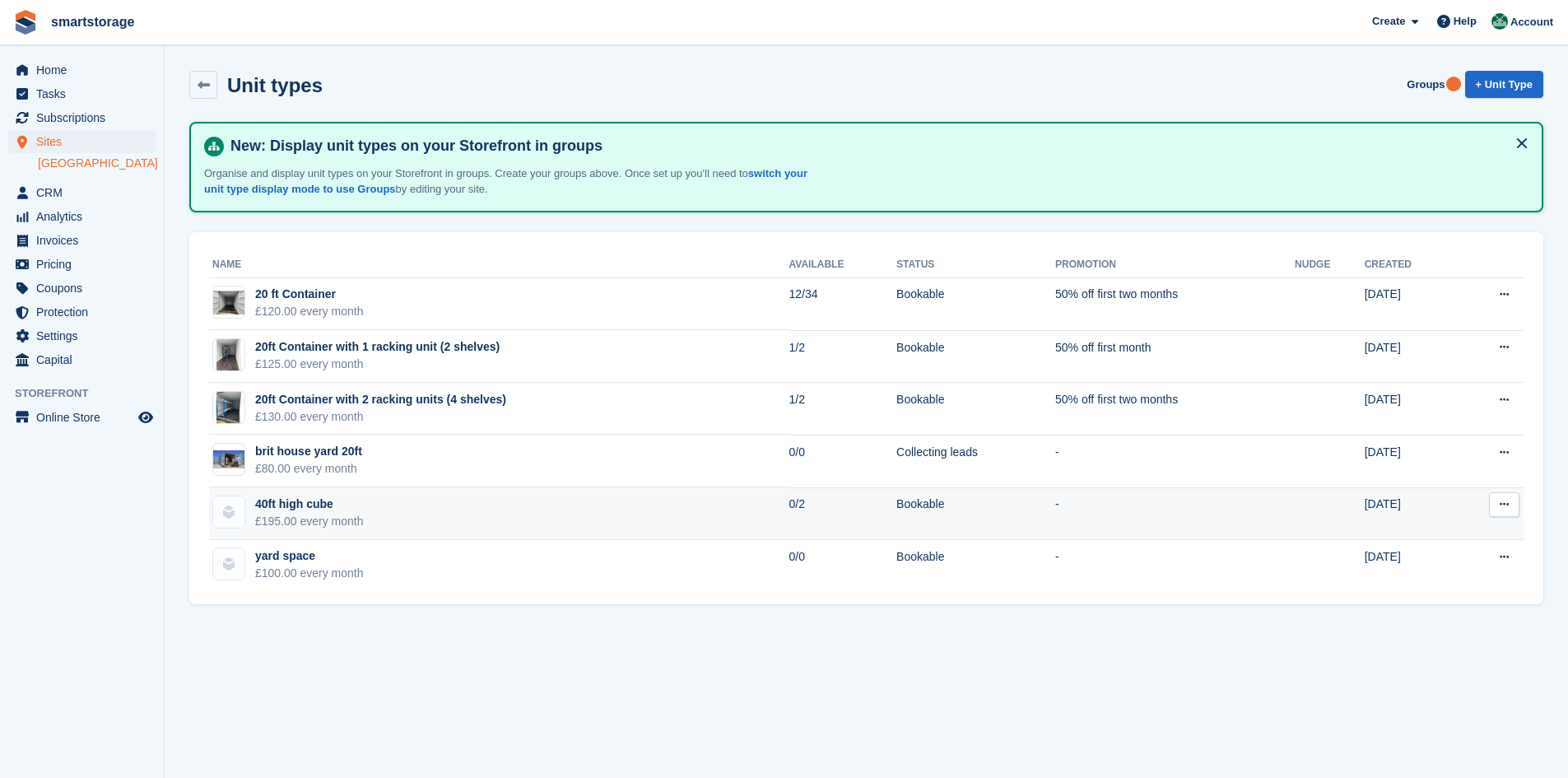
click at [1503, 510] on icon at bounding box center [1504, 504] width 9 height 11
click at [1427, 536] on p "Edit unit type" at bounding box center [1440, 536] width 143 height 21
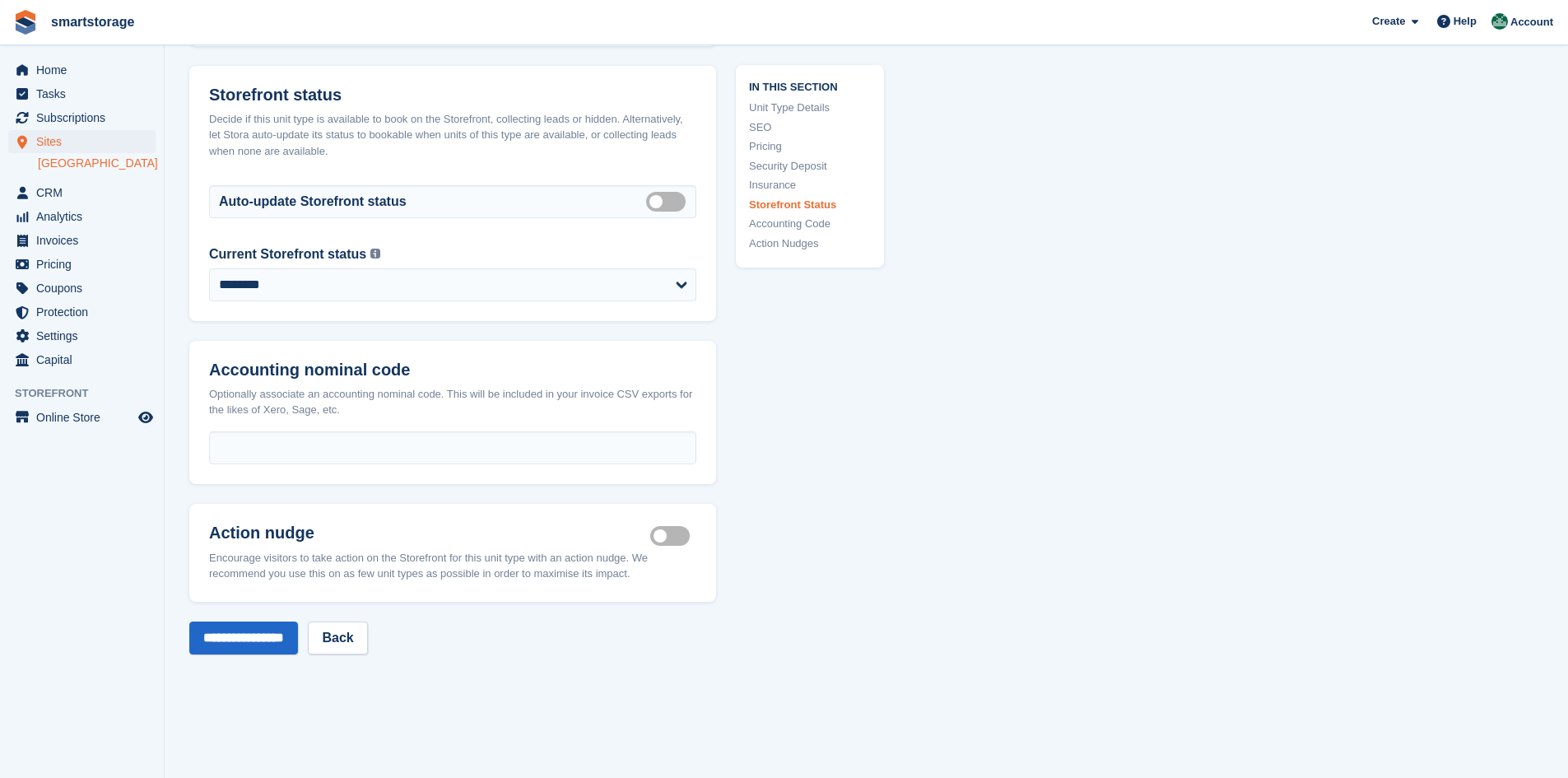
scroll to position [2223, 0]
click at [651, 268] on select "**********" at bounding box center [452, 284] width 487 height 33
select select "******"
click at [209, 268] on select "**********" at bounding box center [452, 284] width 487 height 33
click at [253, 621] on input "**********" at bounding box center [244, 637] width 109 height 33
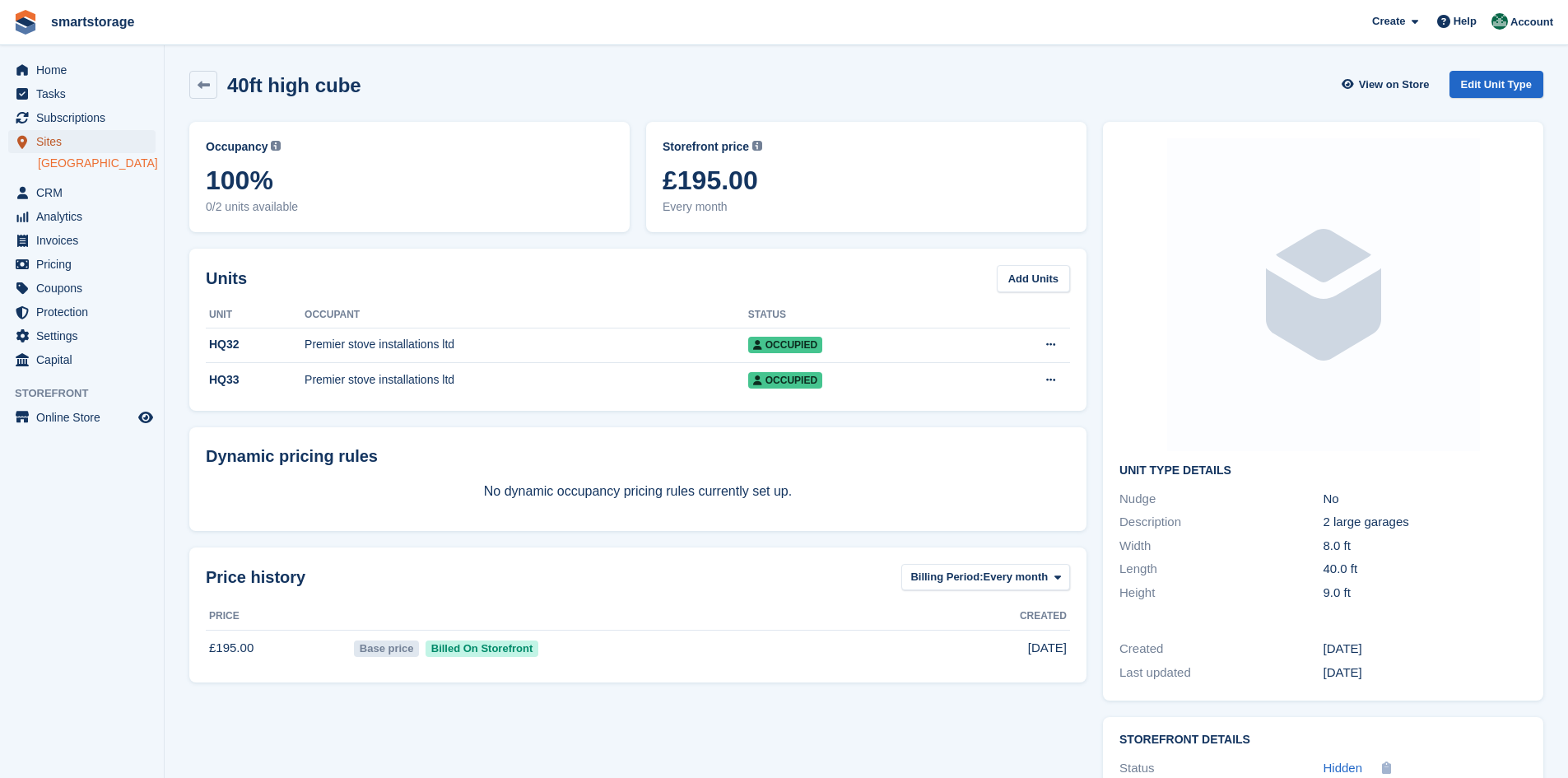
click at [57, 139] on span "Sites" at bounding box center [86, 141] width 99 height 23
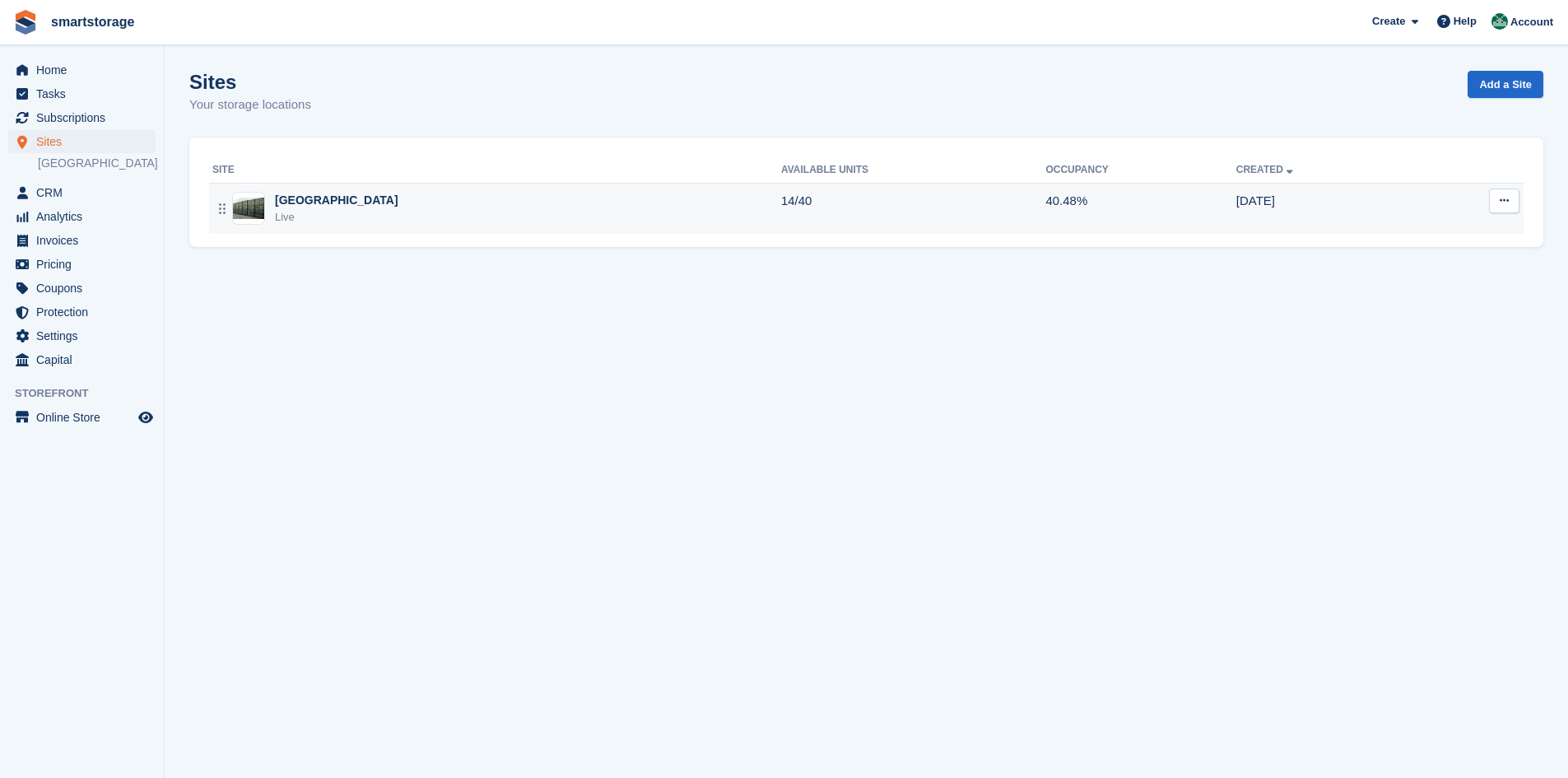
click at [798, 220] on td "14/40" at bounding box center [913, 209] width 264 height 51
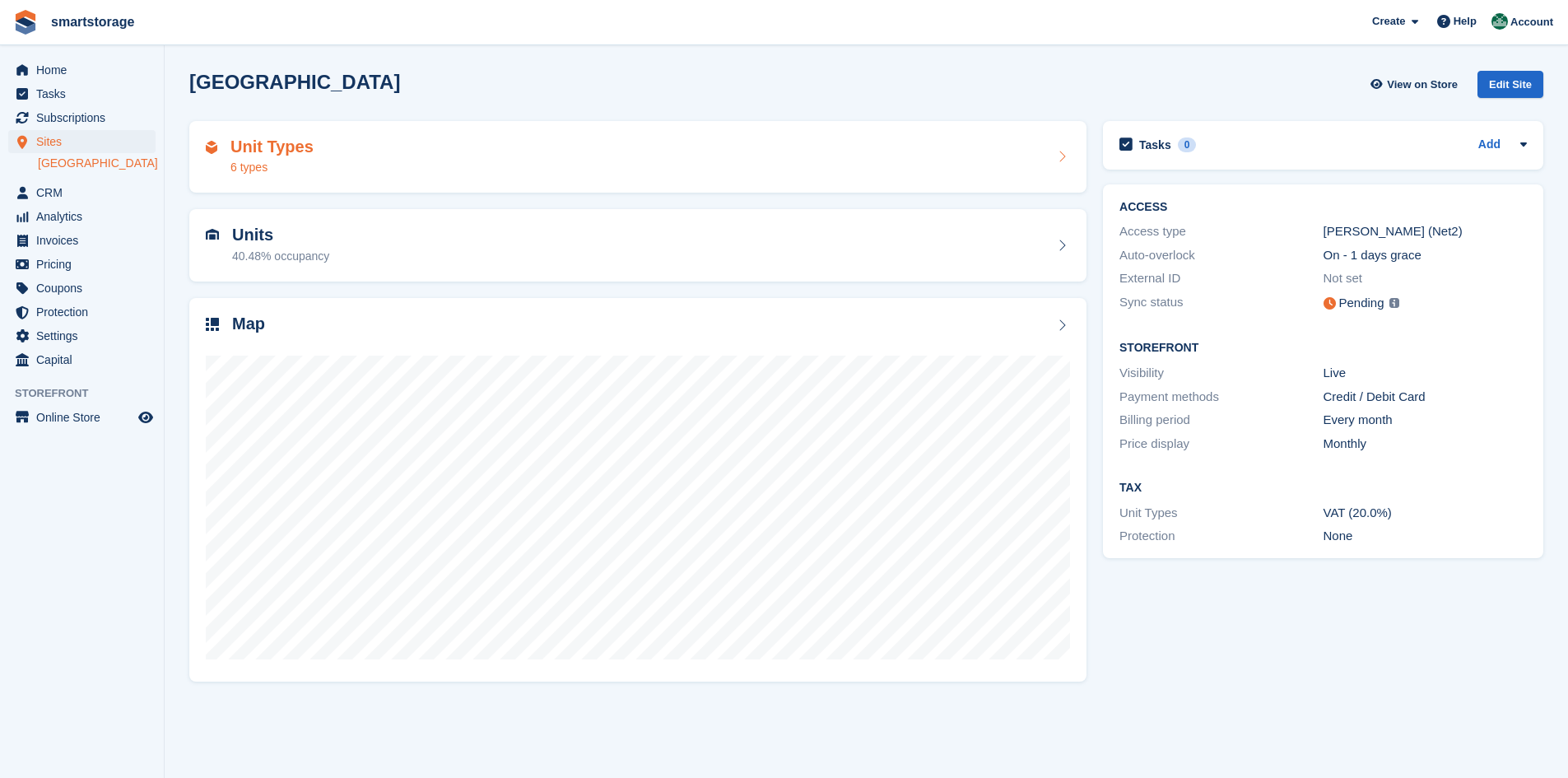
click at [497, 170] on div "Unit Types 6 types" at bounding box center [638, 157] width 864 height 39
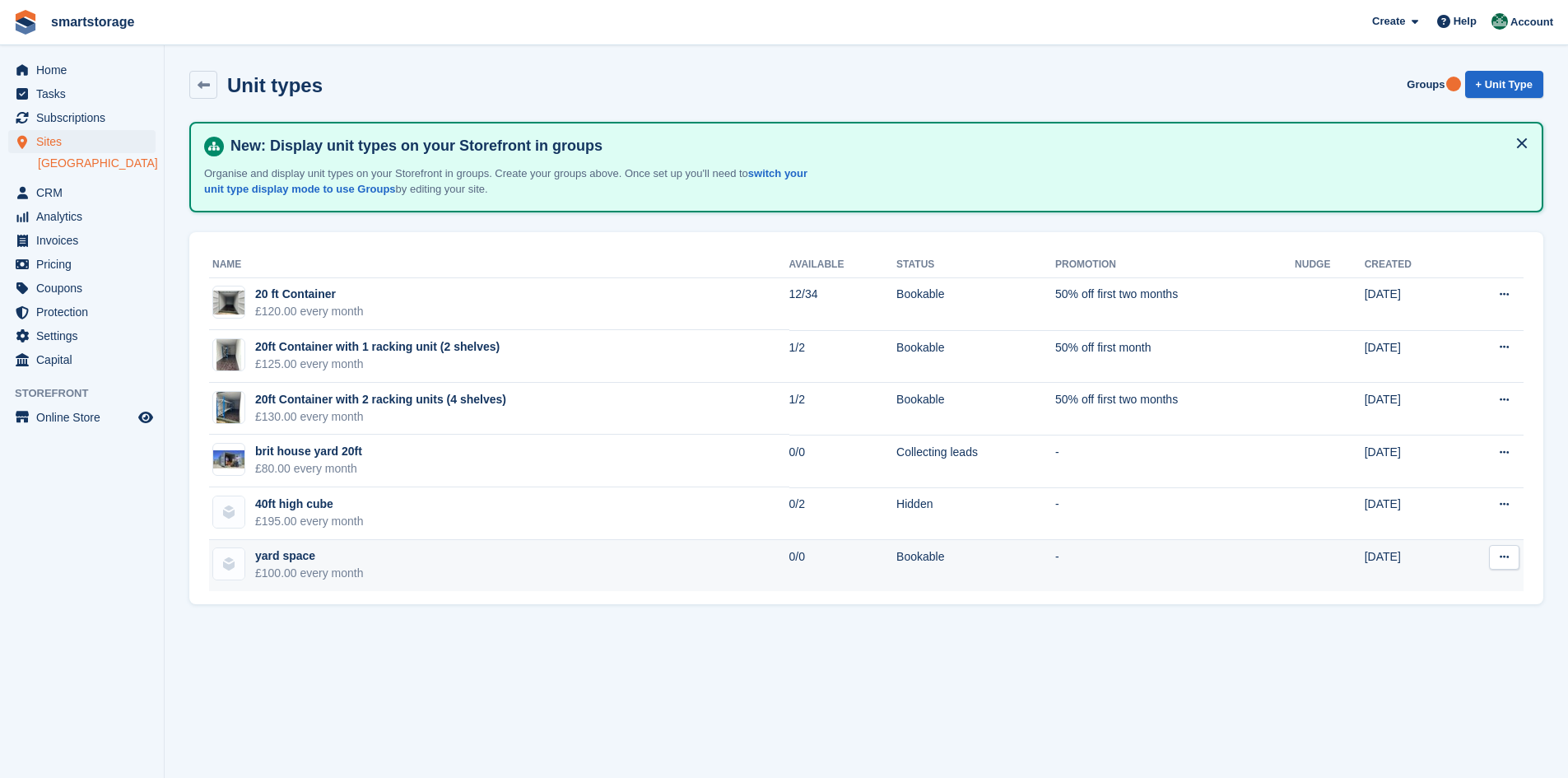
click at [1508, 562] on icon at bounding box center [1504, 556] width 9 height 11
click at [1427, 592] on p "Edit unit type" at bounding box center [1440, 589] width 143 height 21
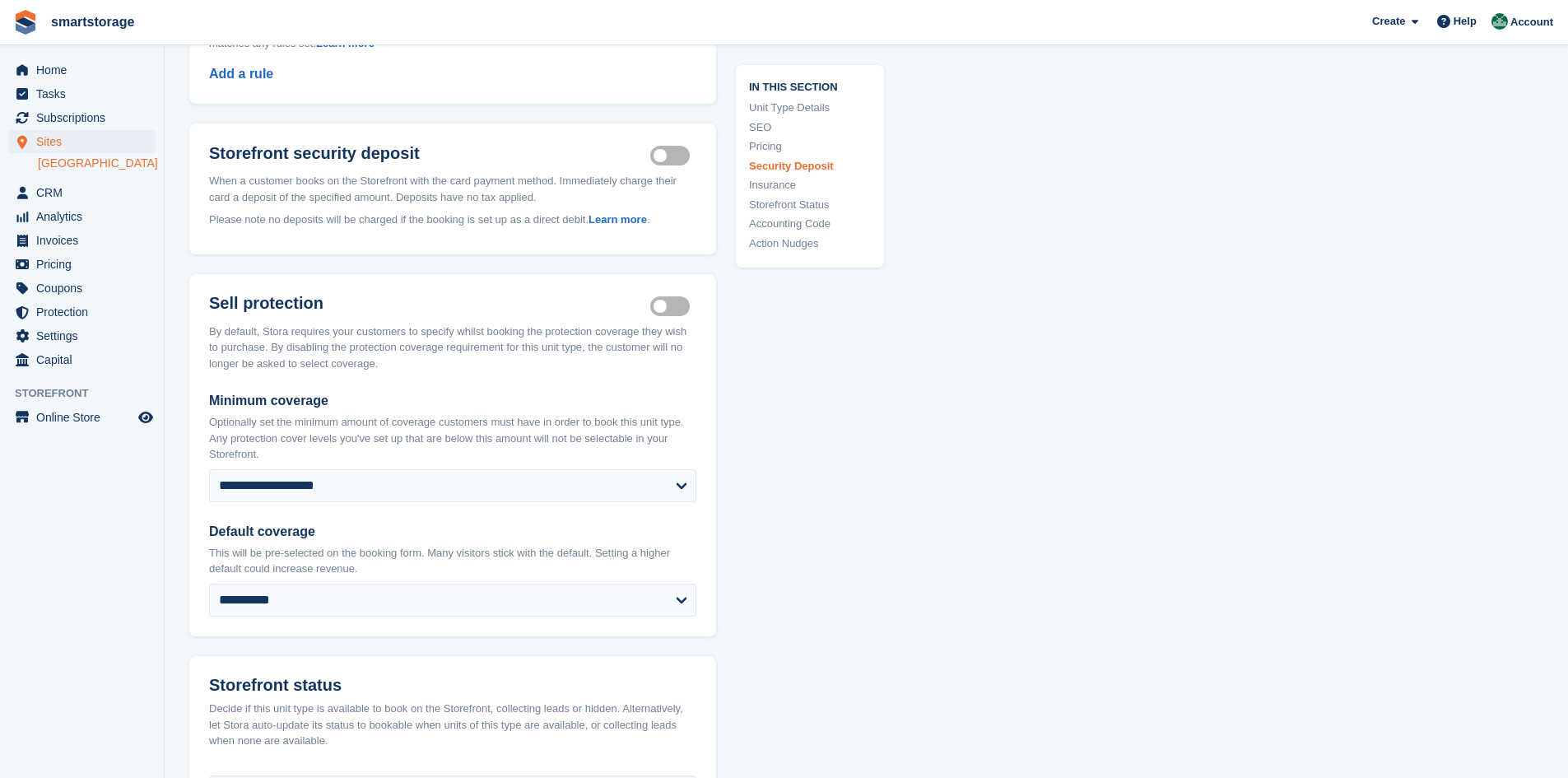
scroll to position [1729, 0]
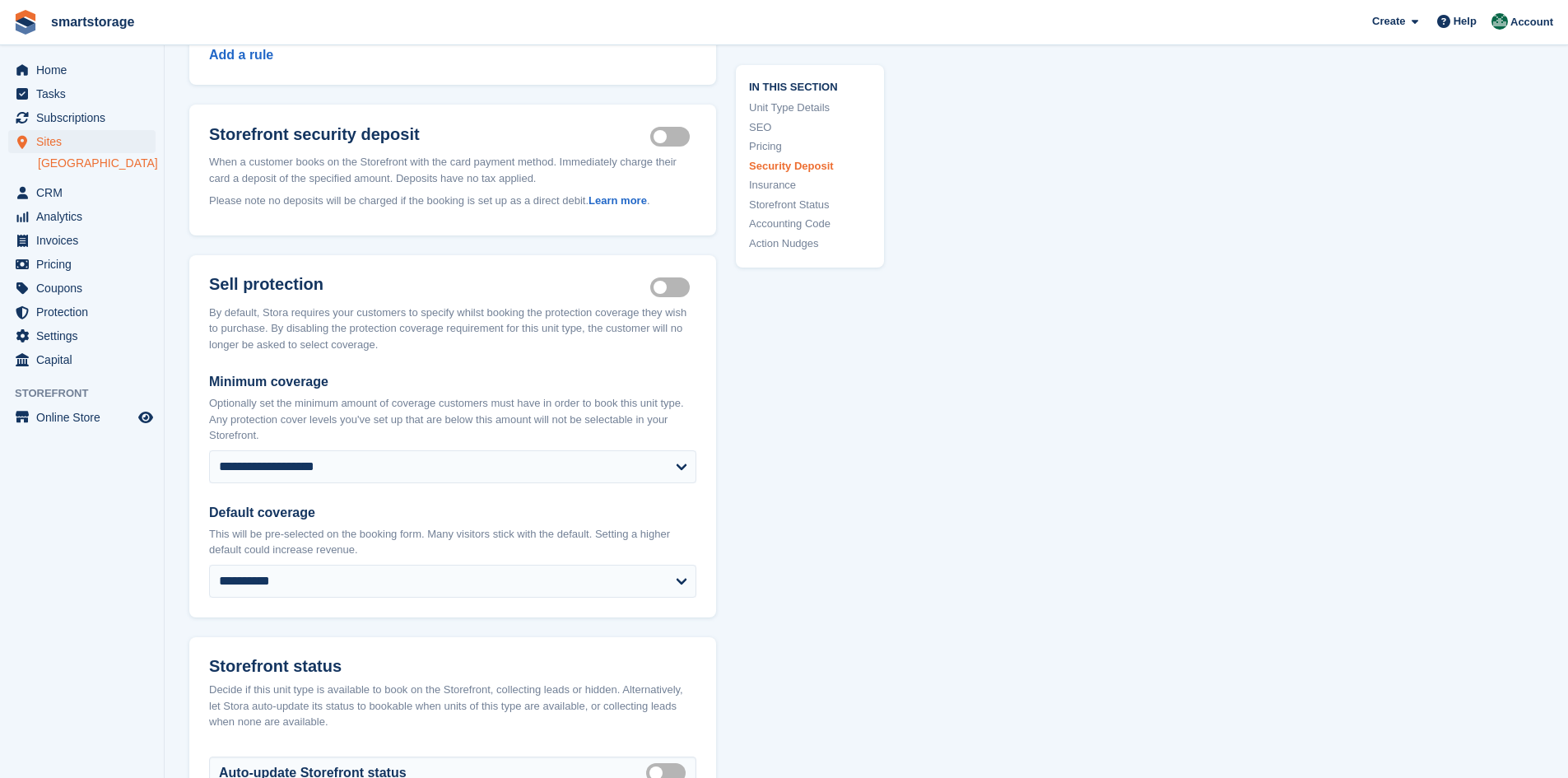
click at [675, 285] on label "Insurance coverage required" at bounding box center [673, 286] width 46 height 3
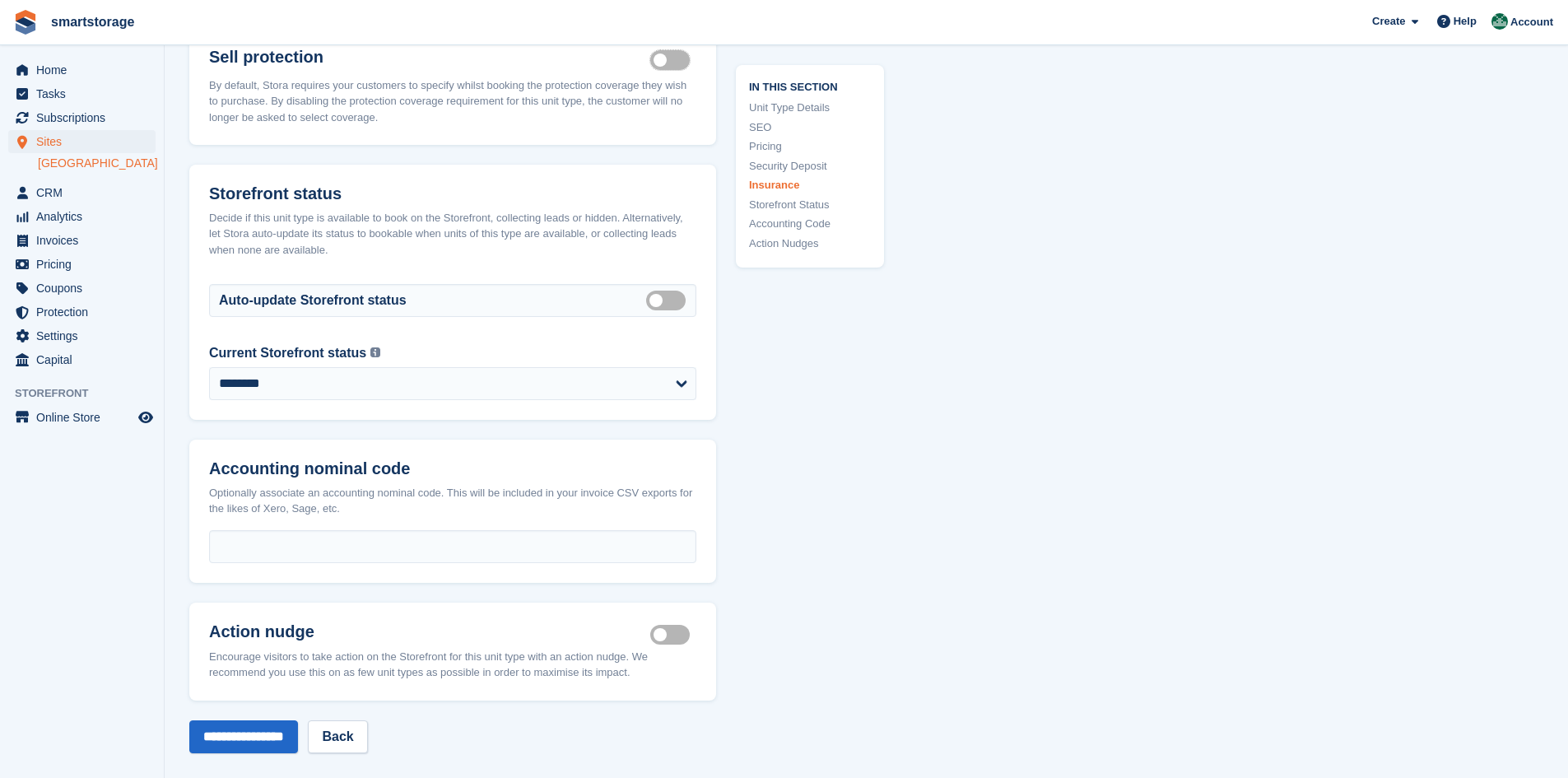
scroll to position [1976, 0]
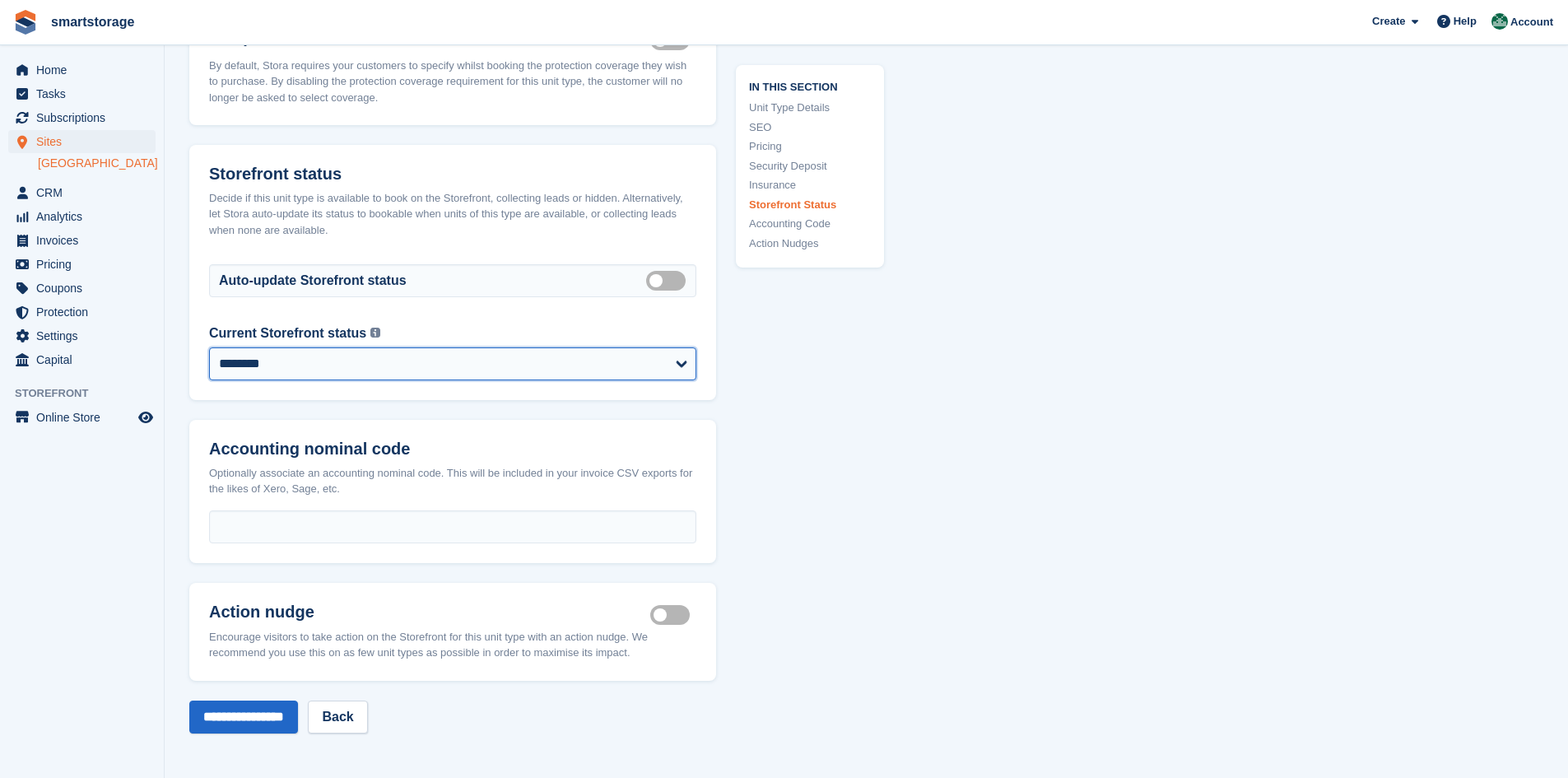
click at [549, 348] on select "**********" at bounding box center [452, 364] width 487 height 33
select select "**********"
click at [209, 348] on select "**********" at bounding box center [452, 364] width 487 height 33
click at [267, 711] on input "**********" at bounding box center [244, 717] width 109 height 33
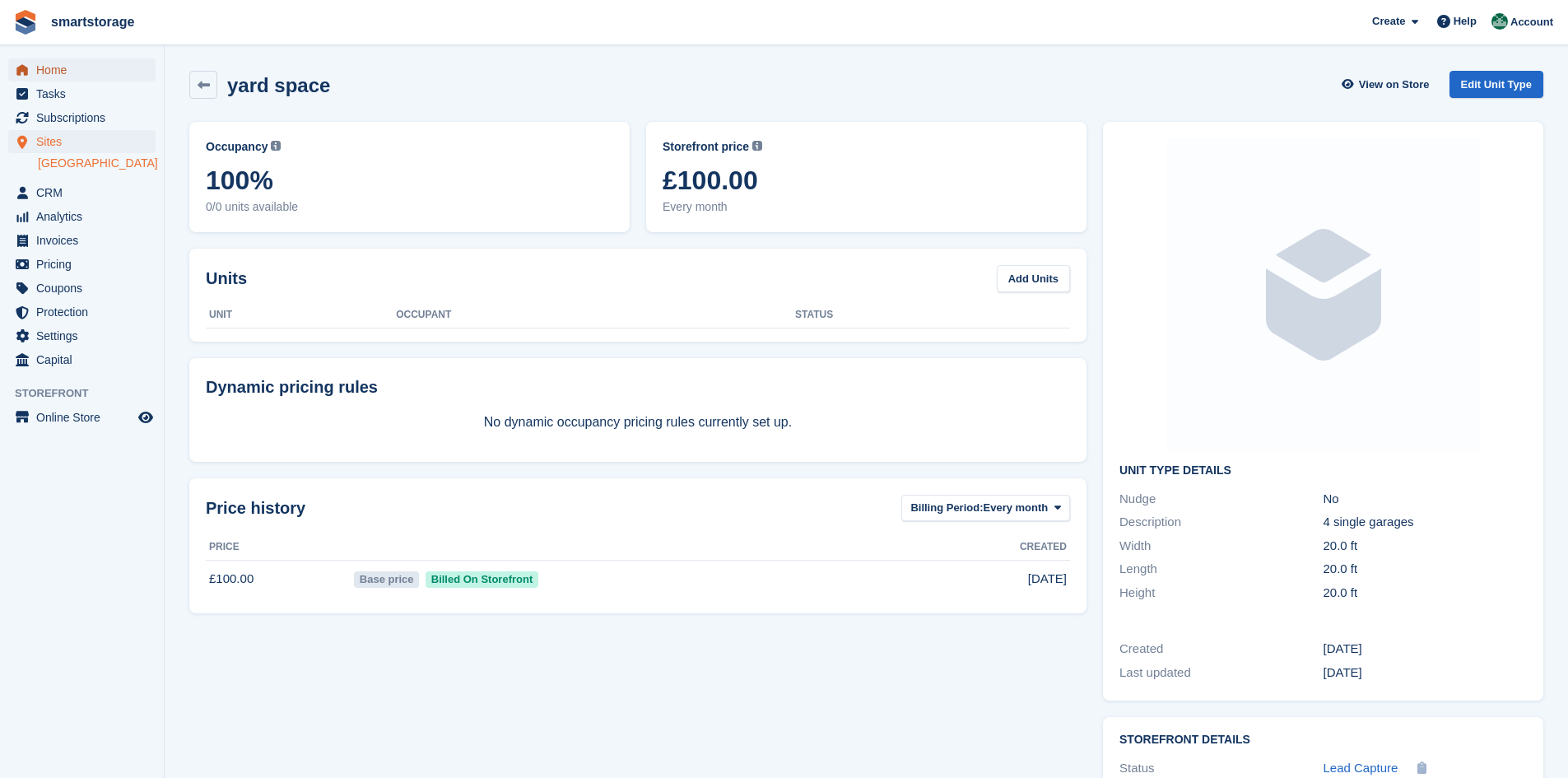
click at [50, 72] on span "Home" at bounding box center [86, 70] width 99 height 23
